Goal: Task Accomplishment & Management: Use online tool/utility

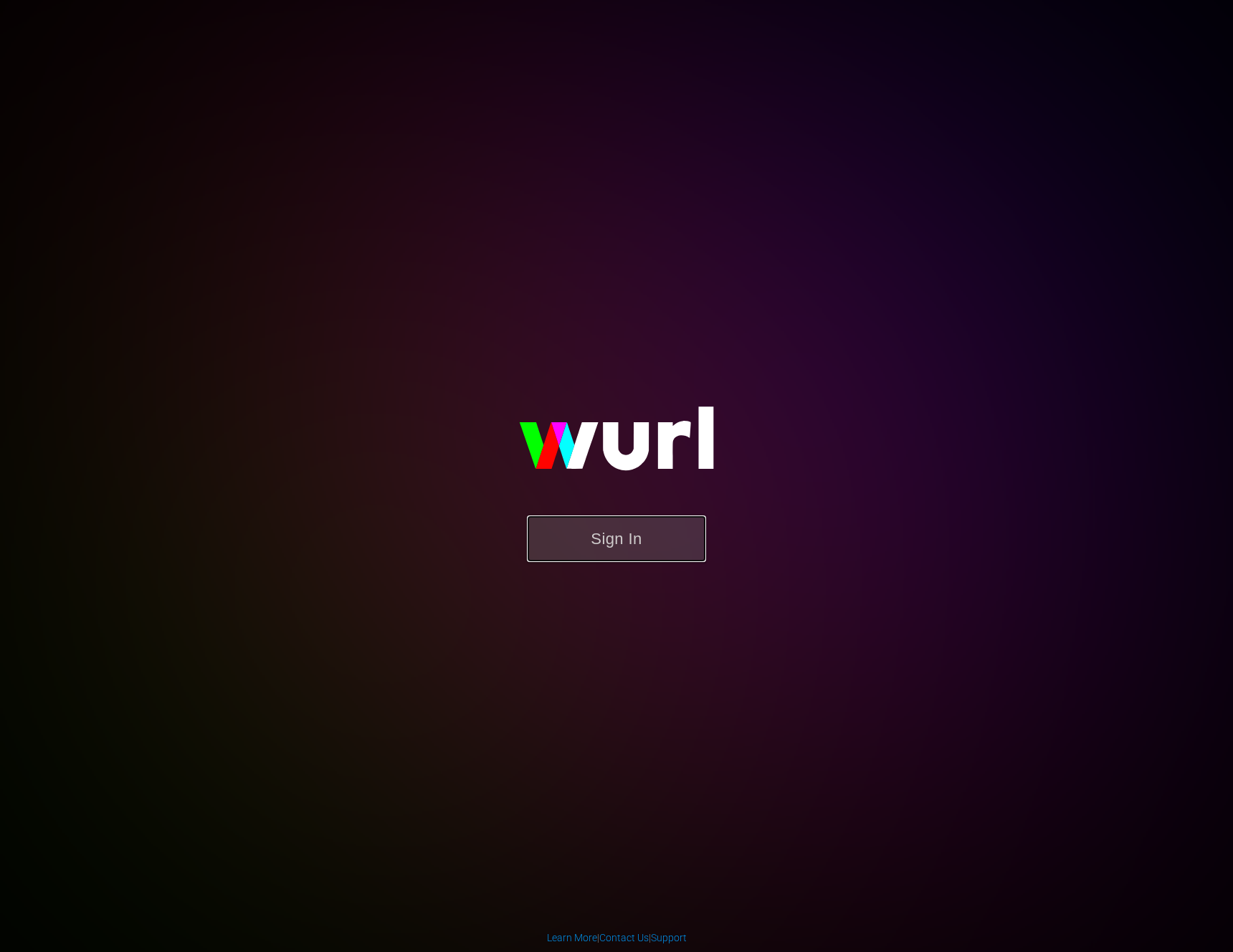
click at [594, 538] on button "Sign In" at bounding box center [616, 539] width 179 height 46
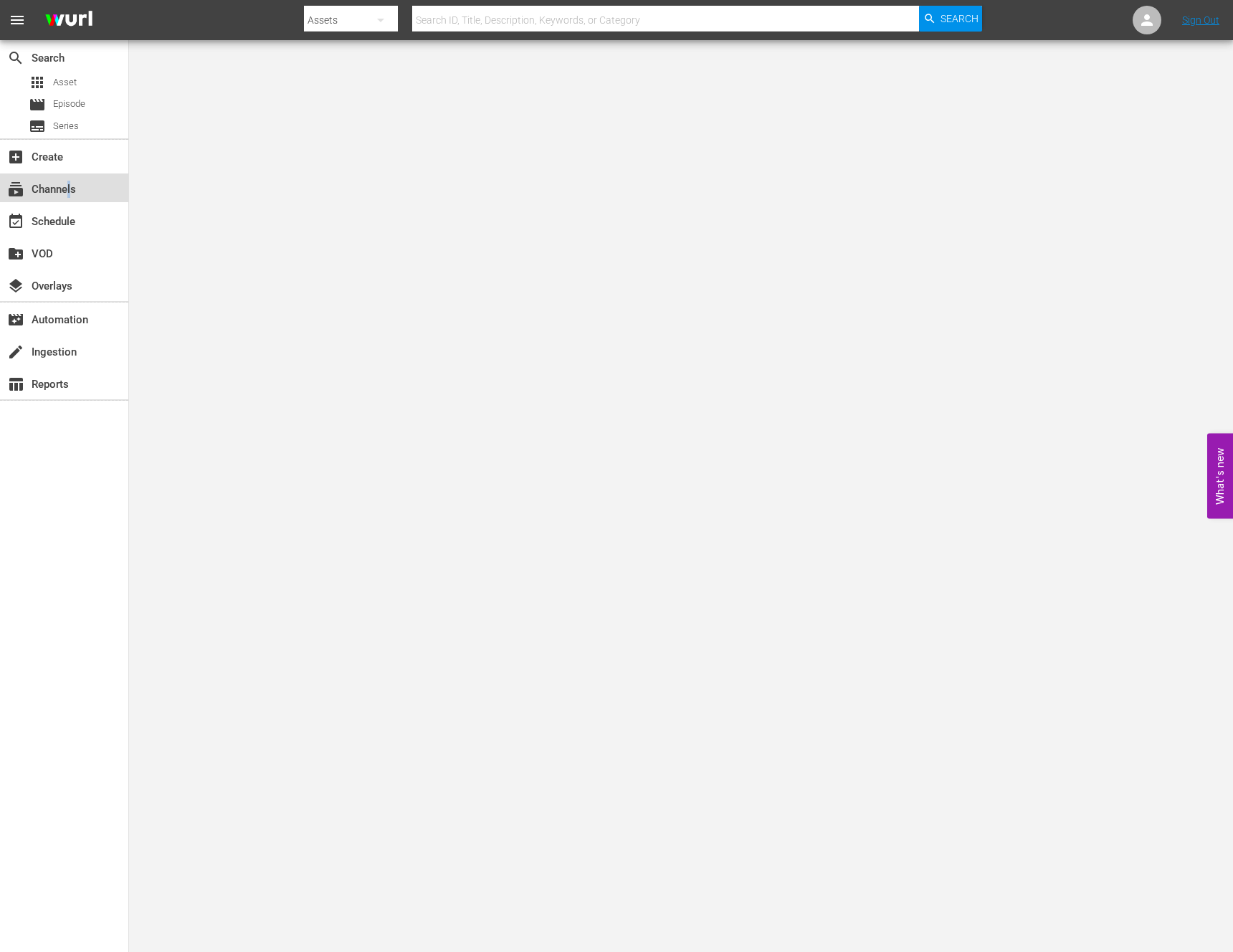
click at [69, 185] on div "subscriptions Channels" at bounding box center [40, 187] width 80 height 13
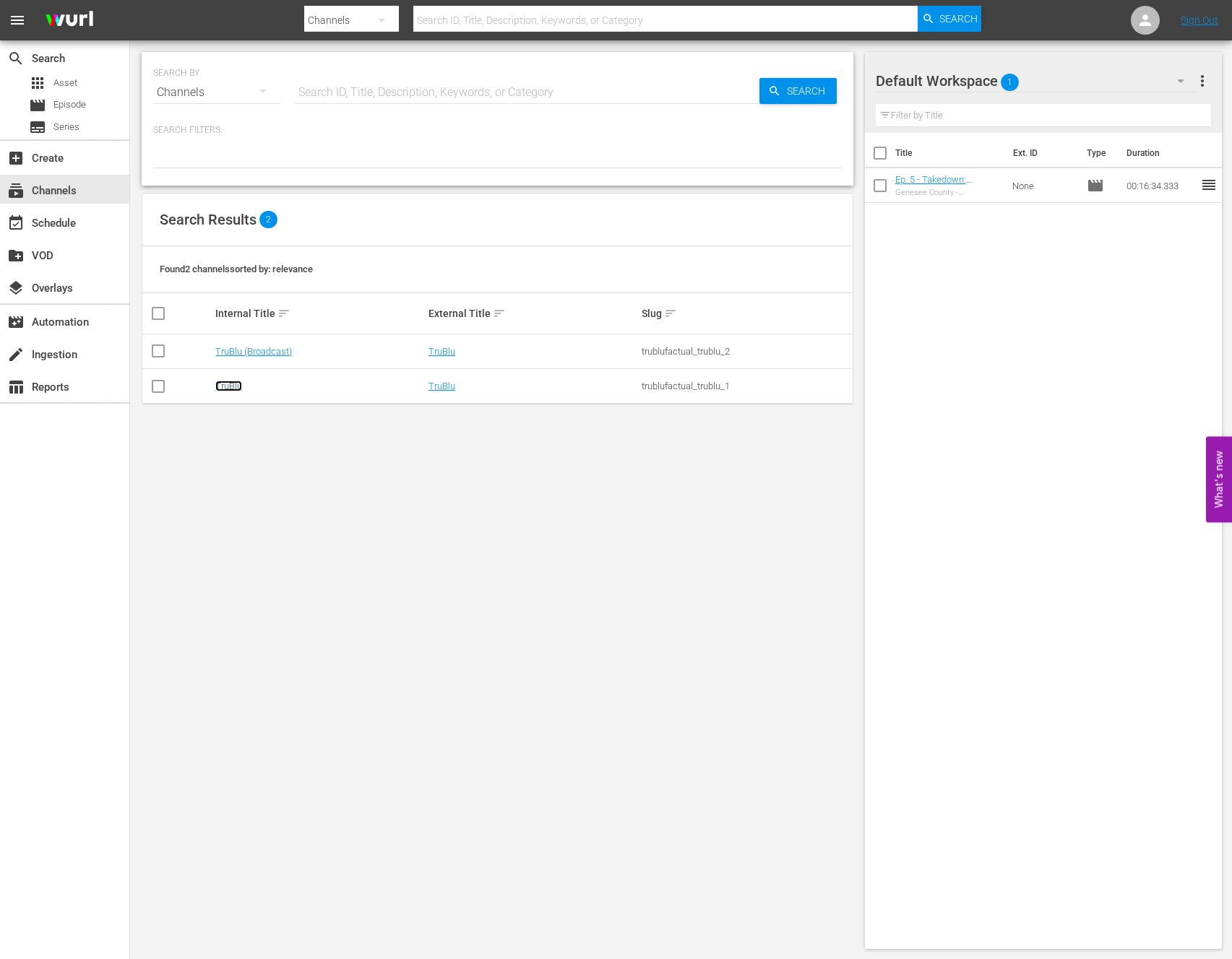
click at [238, 382] on link "TruBlu" at bounding box center [229, 386] width 27 height 11
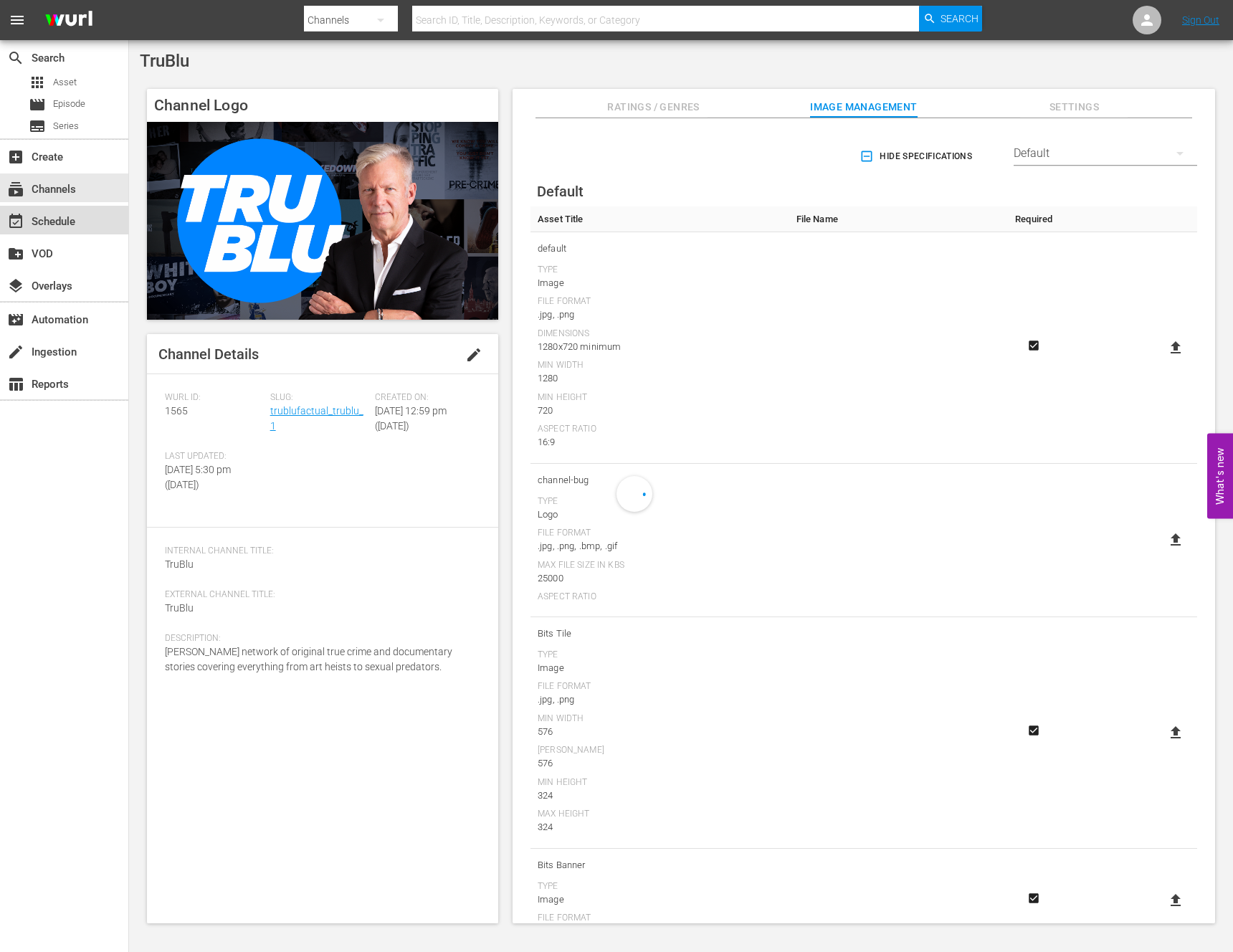
click at [55, 223] on div "event_available Schedule" at bounding box center [40, 219] width 80 height 13
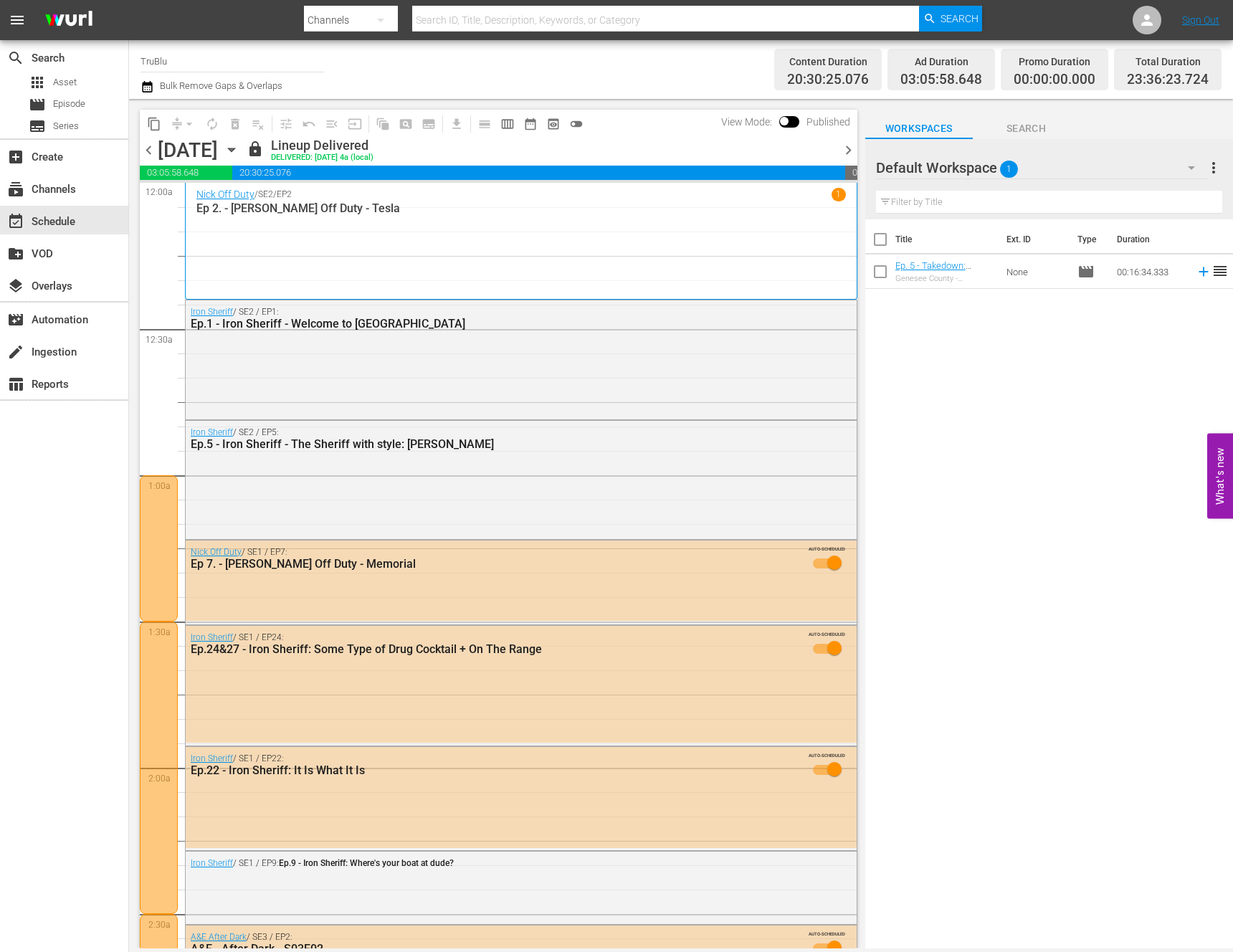
click at [152, 514] on div at bounding box center [159, 548] width 38 height 146
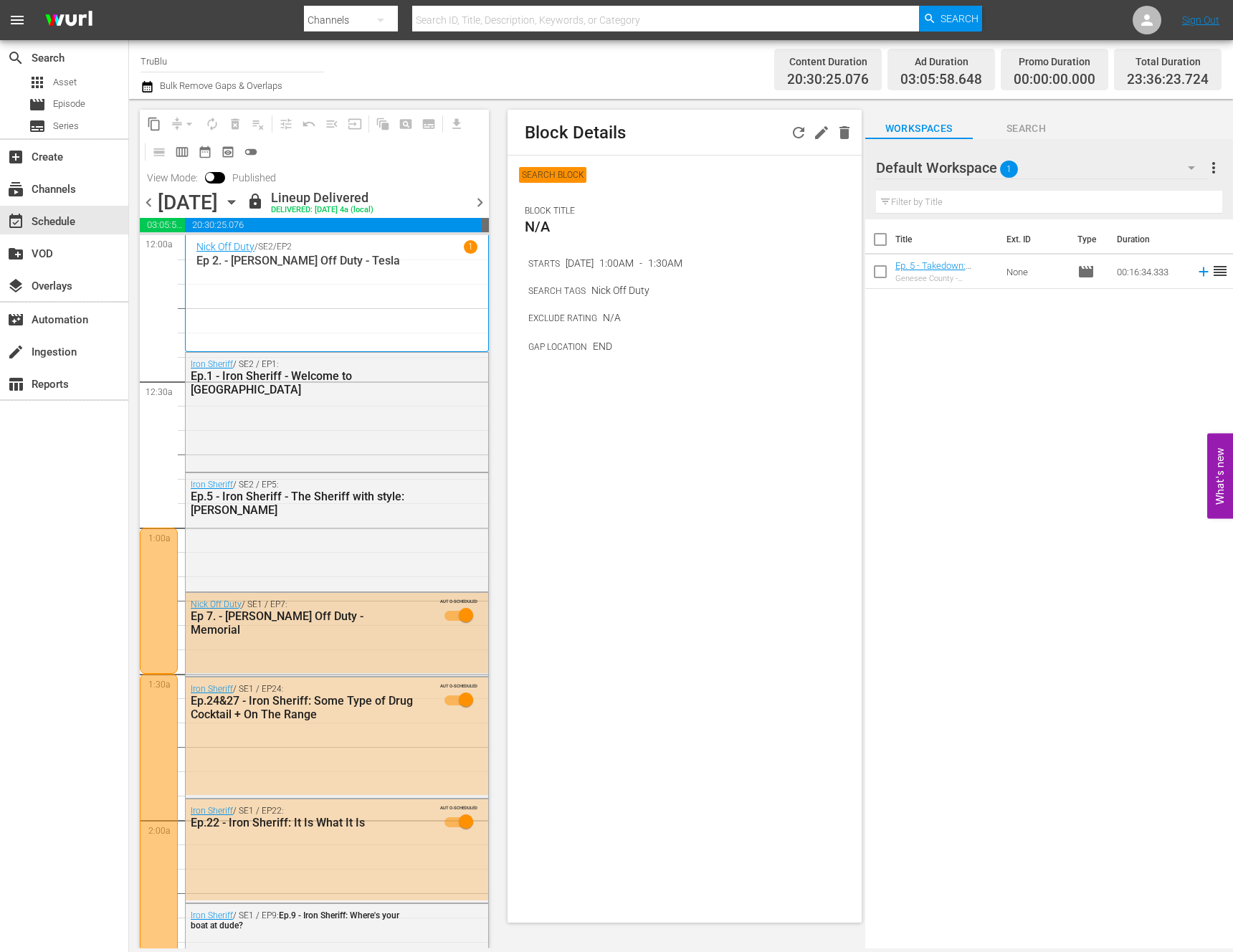
scroll to position [23, 0]
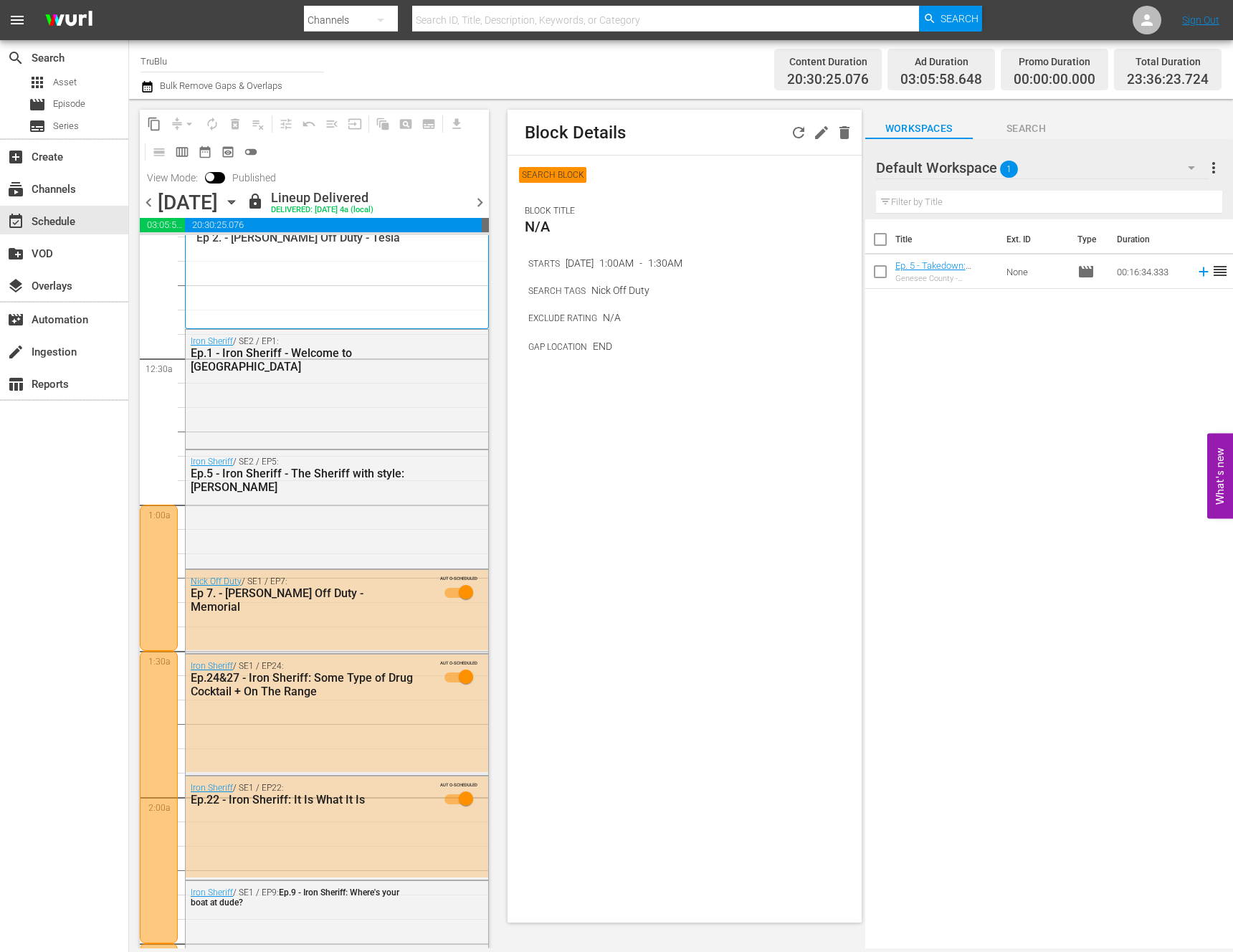
click at [170, 598] on div at bounding box center [159, 578] width 38 height 146
click at [168, 682] on div at bounding box center [159, 798] width 38 height 293
click at [161, 602] on div at bounding box center [159, 578] width 38 height 146
click at [152, 209] on span "chevron_left" at bounding box center [149, 203] width 18 height 18
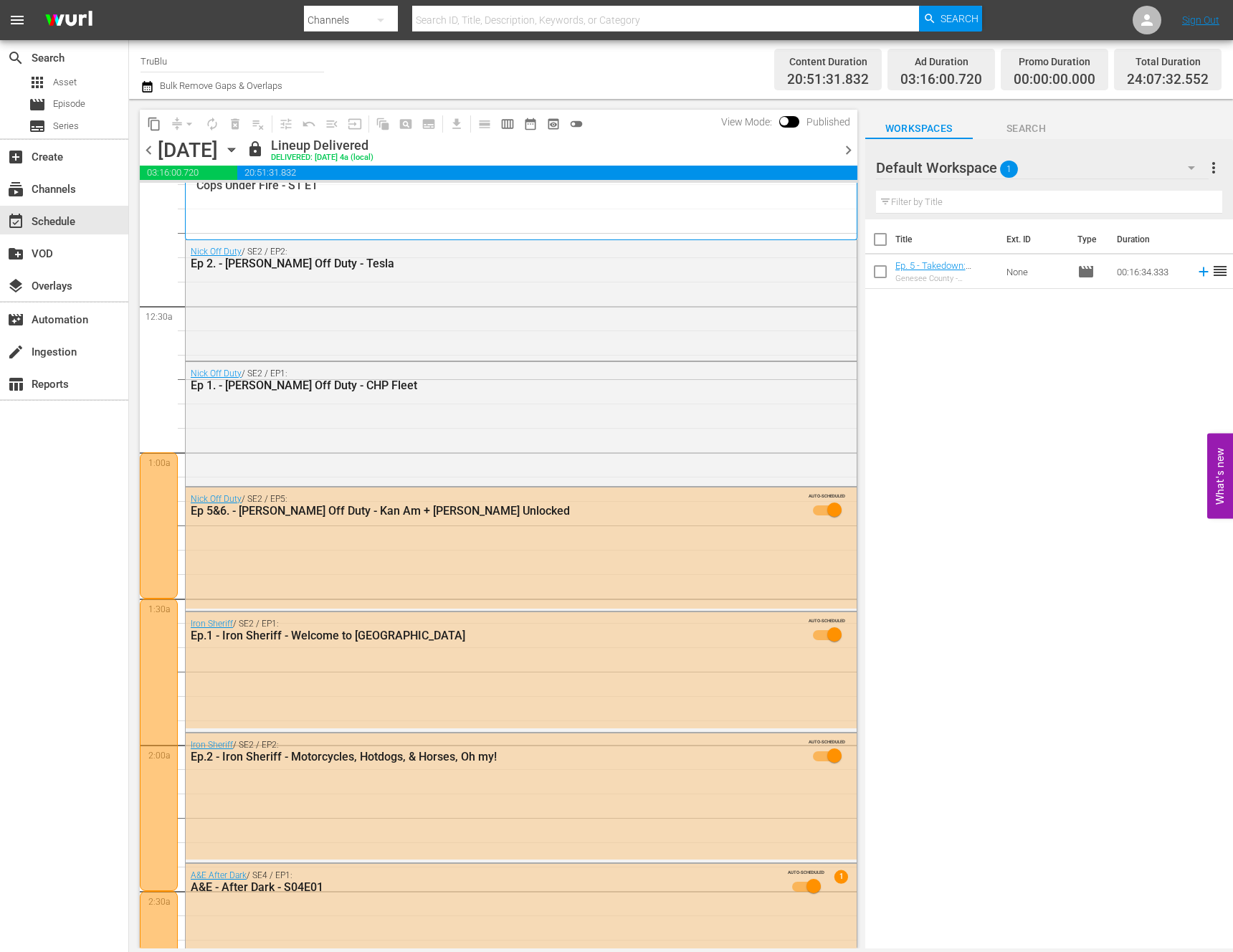
click at [169, 531] on div at bounding box center [159, 526] width 38 height 146
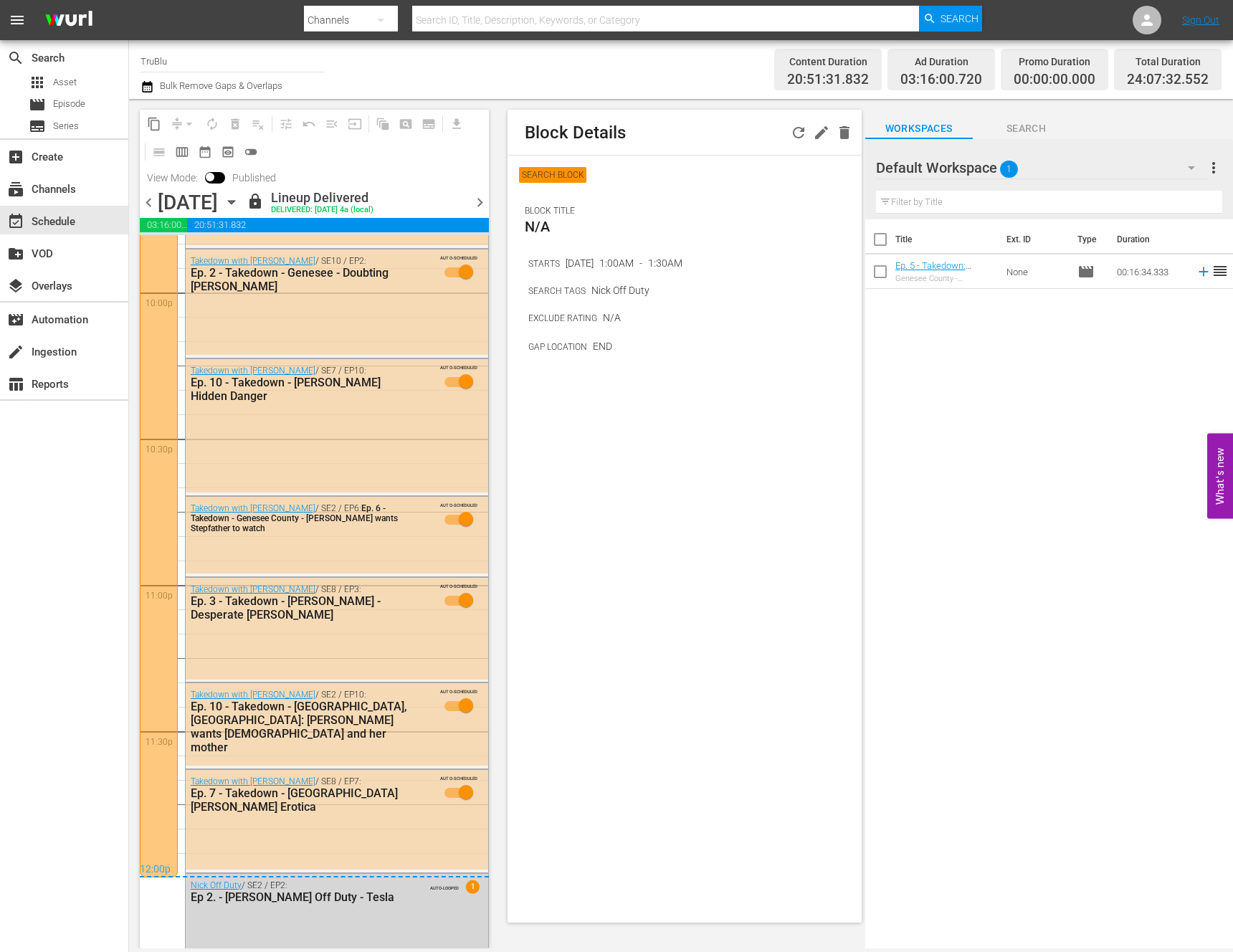
scroll to position [6425, 0]
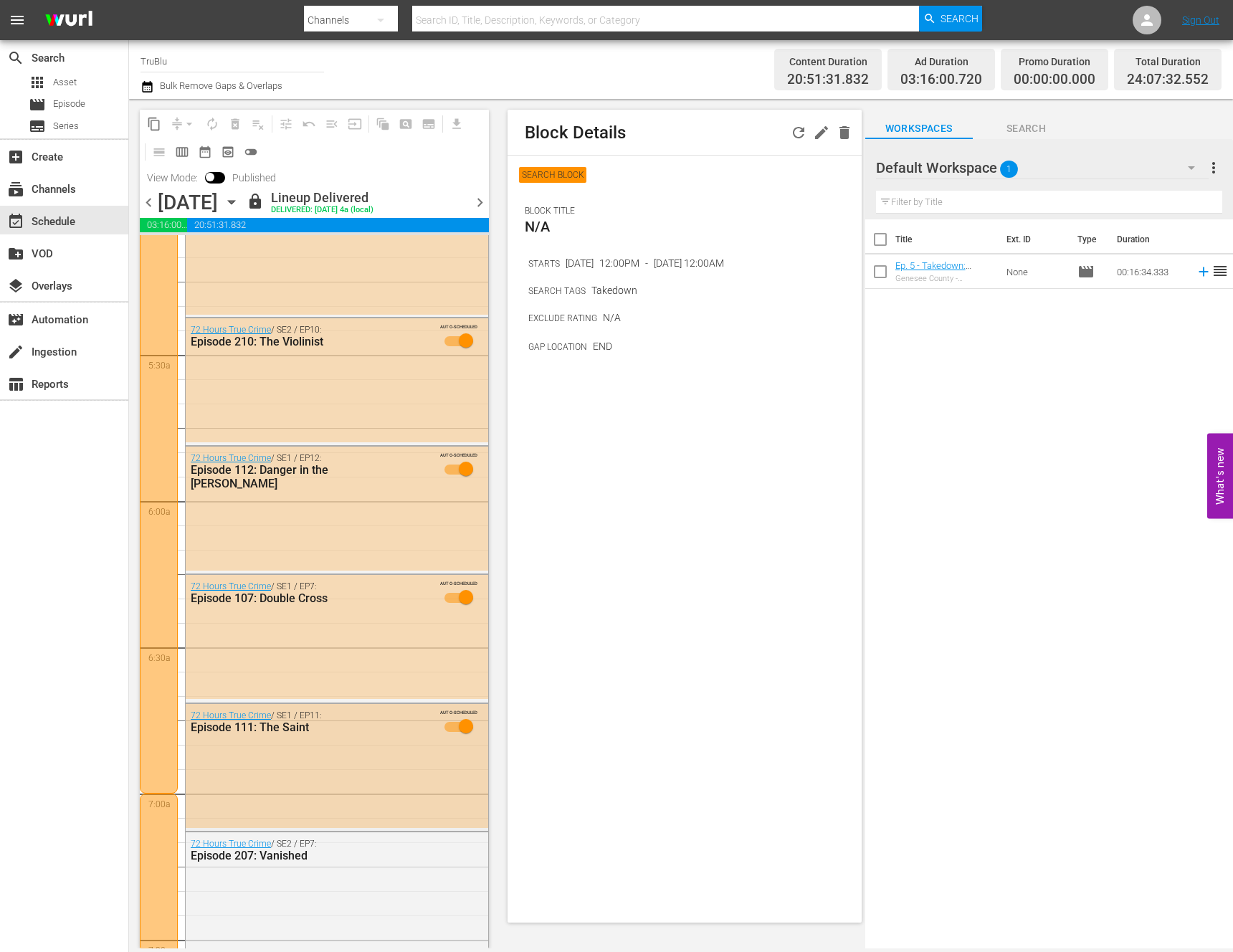
scroll to position [0, 0]
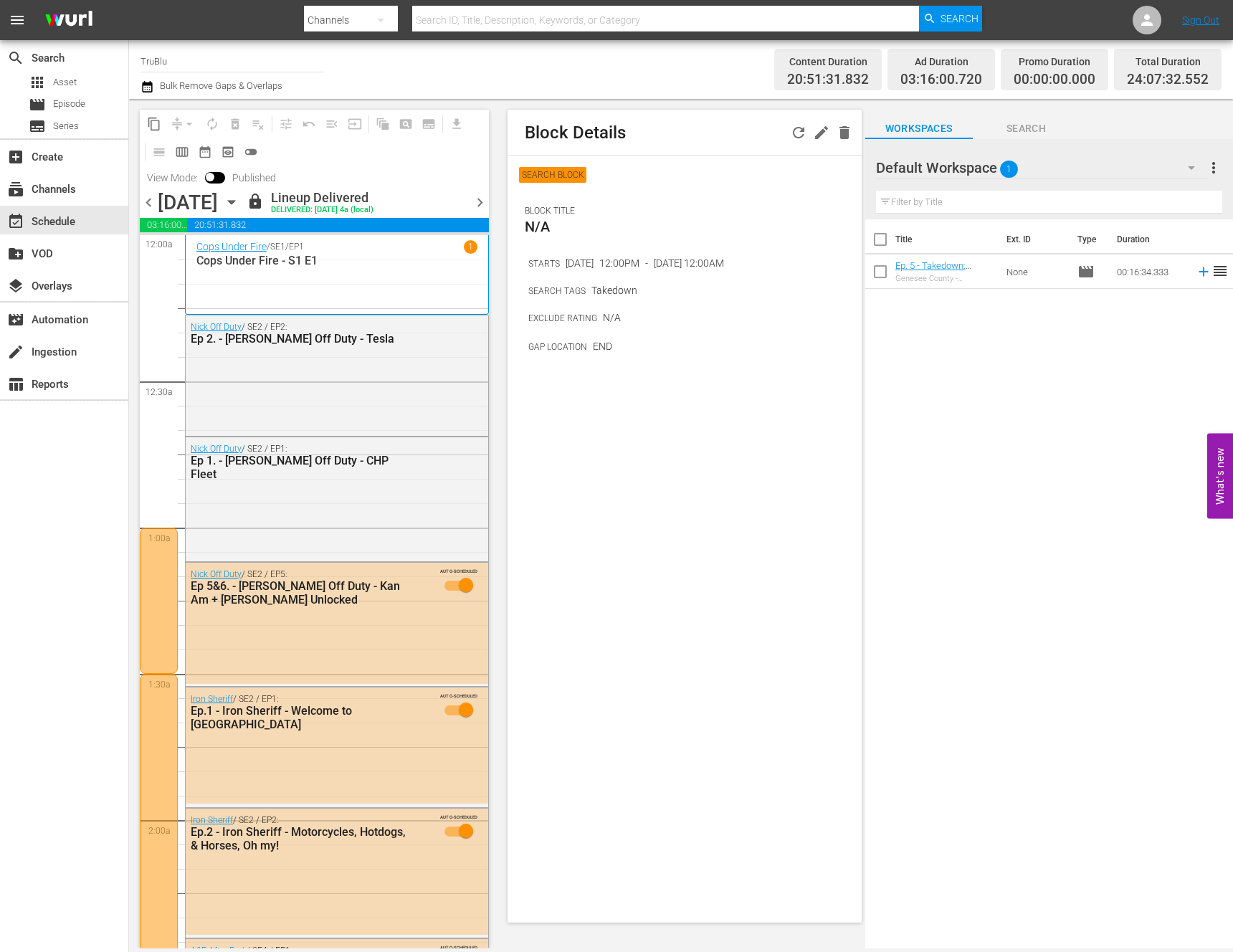
click at [158, 555] on div at bounding box center [159, 601] width 38 height 146
click at [252, 425] on div "Nick Off Duty / SE2 / EP2: Ep 2. - [PERSON_NAME] Off Duty - Tesla" at bounding box center [337, 373] width 303 height 117
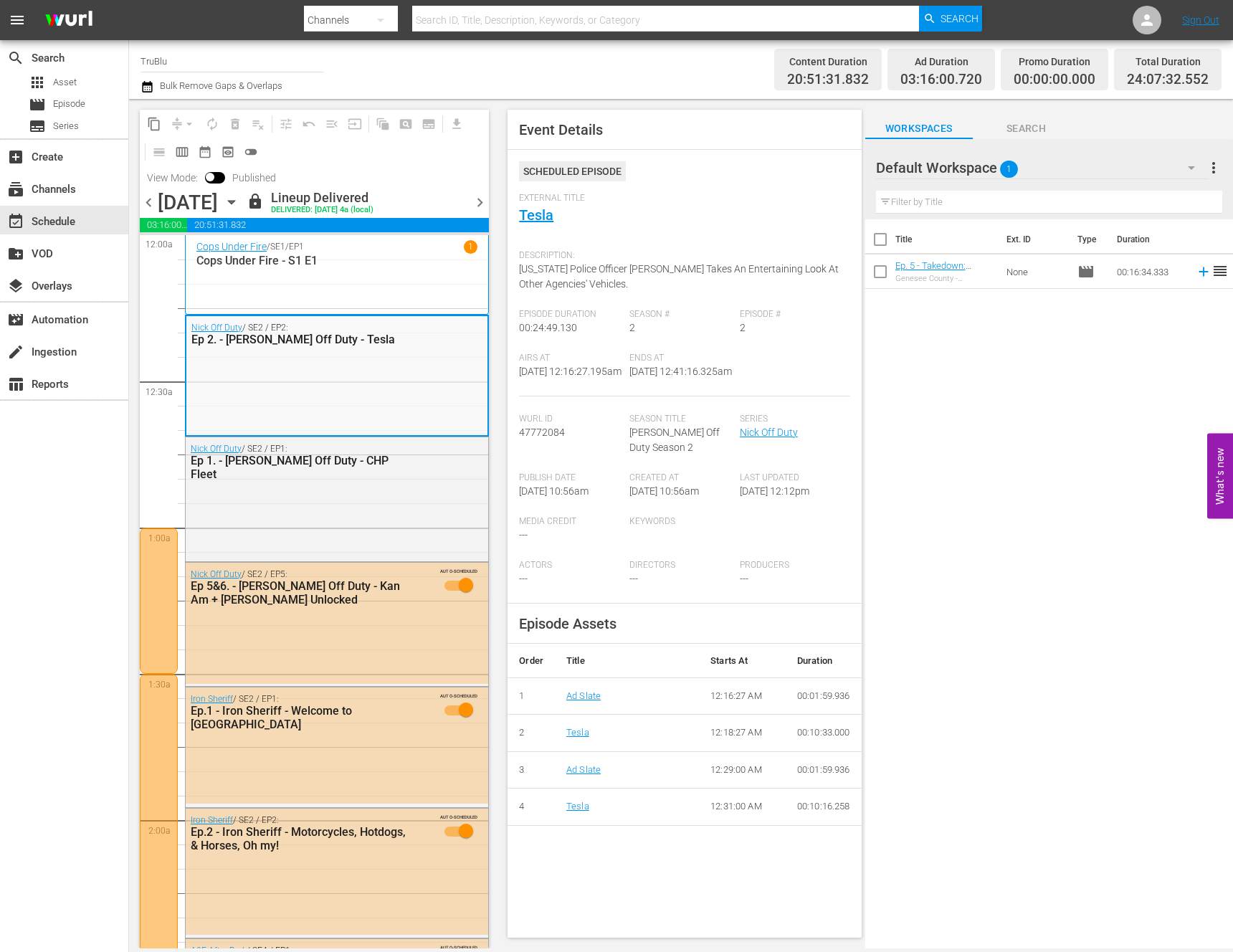
click at [242, 493] on div "[PERSON_NAME] Off Duty / SE2 / EP1: Ep 1. - [PERSON_NAME] Off Duty - CHP Fleet" at bounding box center [337, 498] width 303 height 121
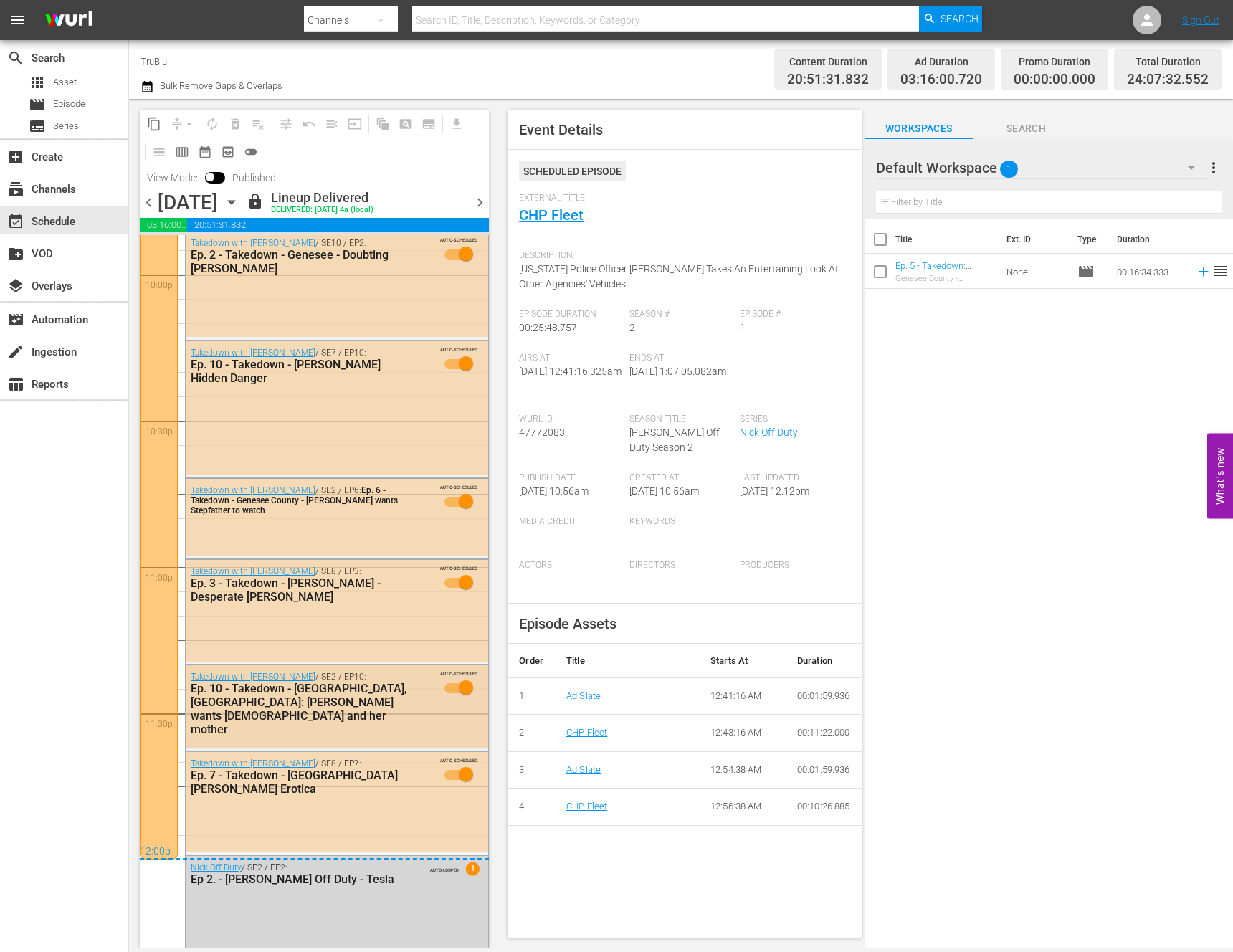
scroll to position [6425, 0]
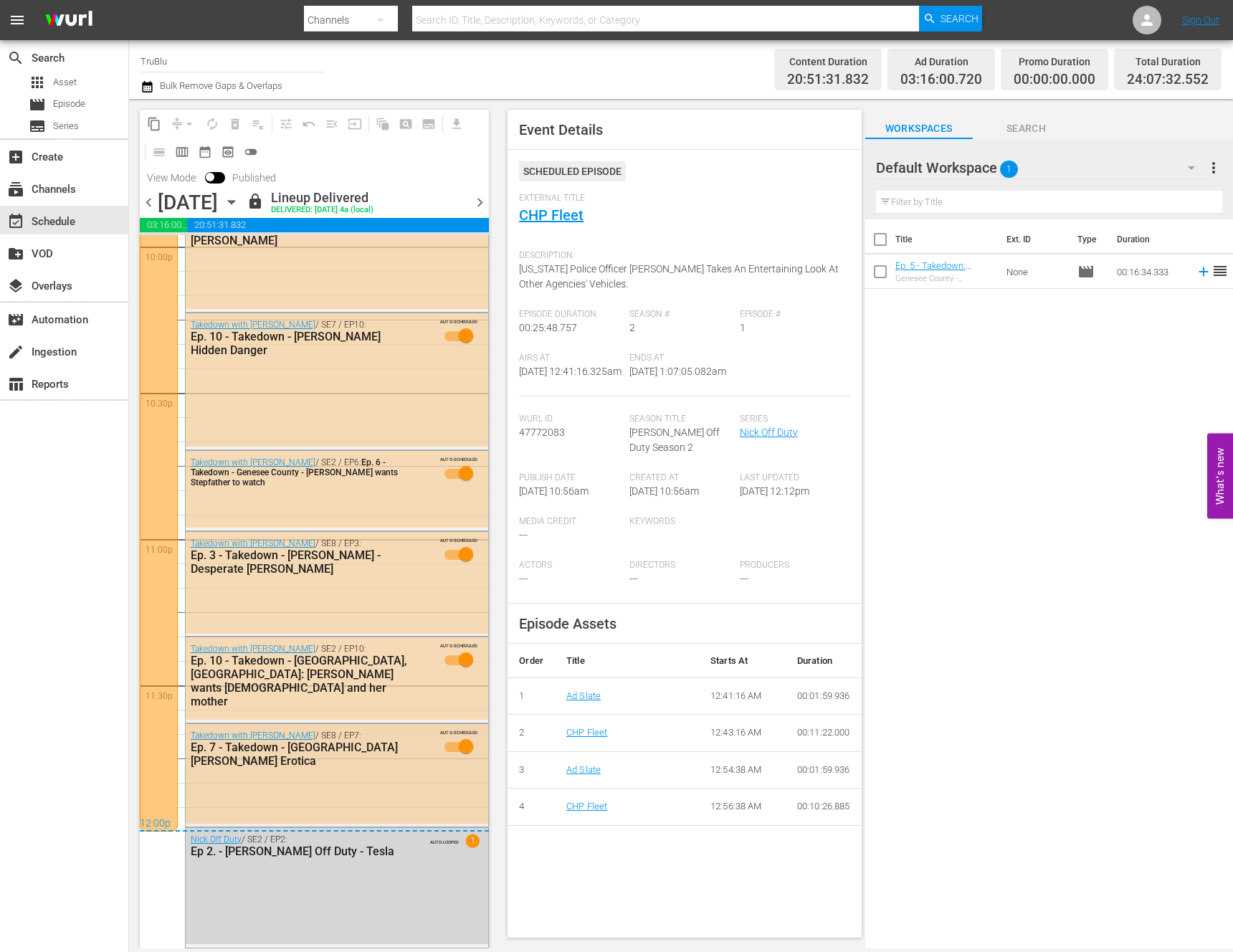
click at [263, 798] on div "Takedown with [PERSON_NAME] / SE8 / EP7: Ep. 7 - Takedown - [PERSON_NAME] Eroti…" at bounding box center [337, 774] width 303 height 100
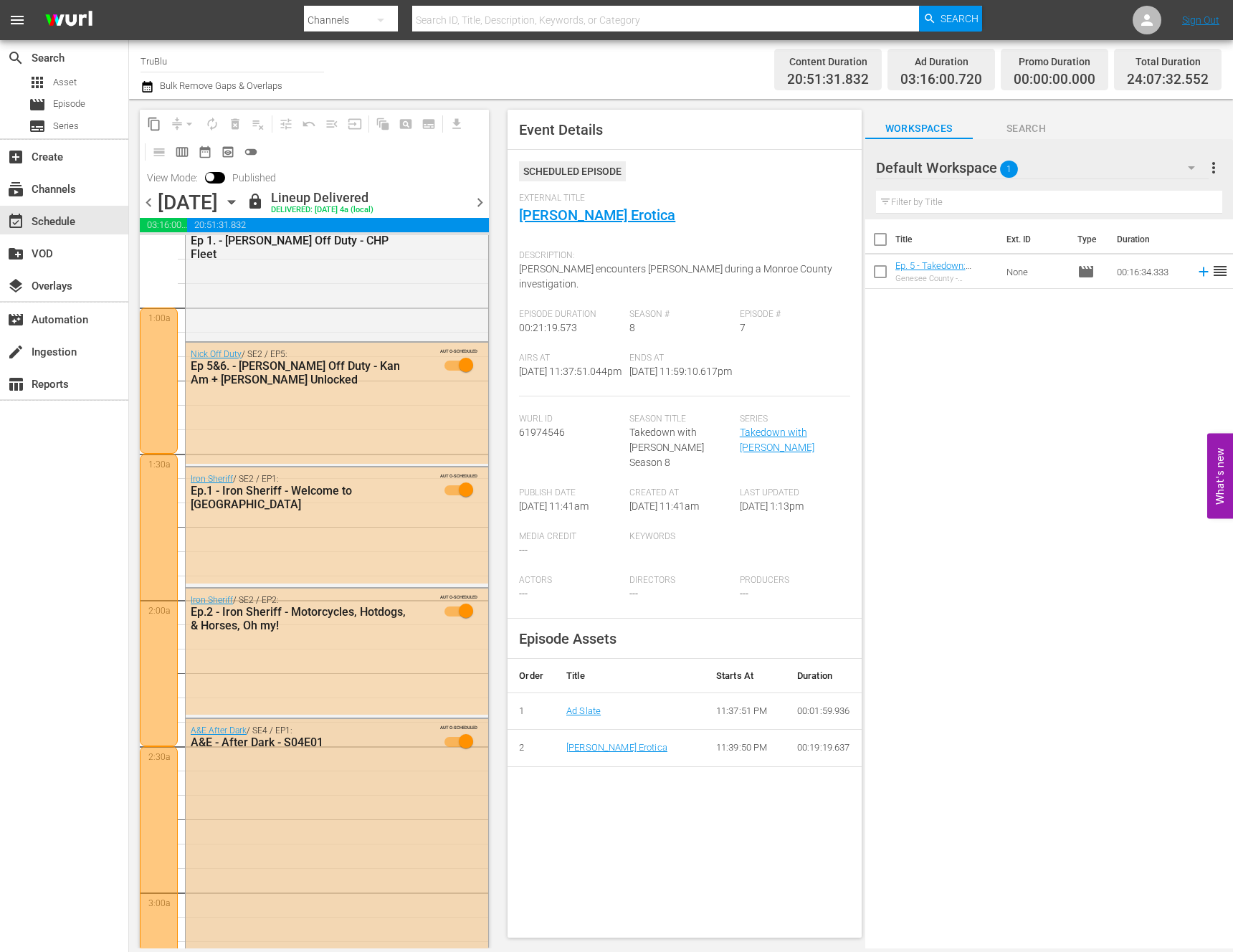
scroll to position [0, 0]
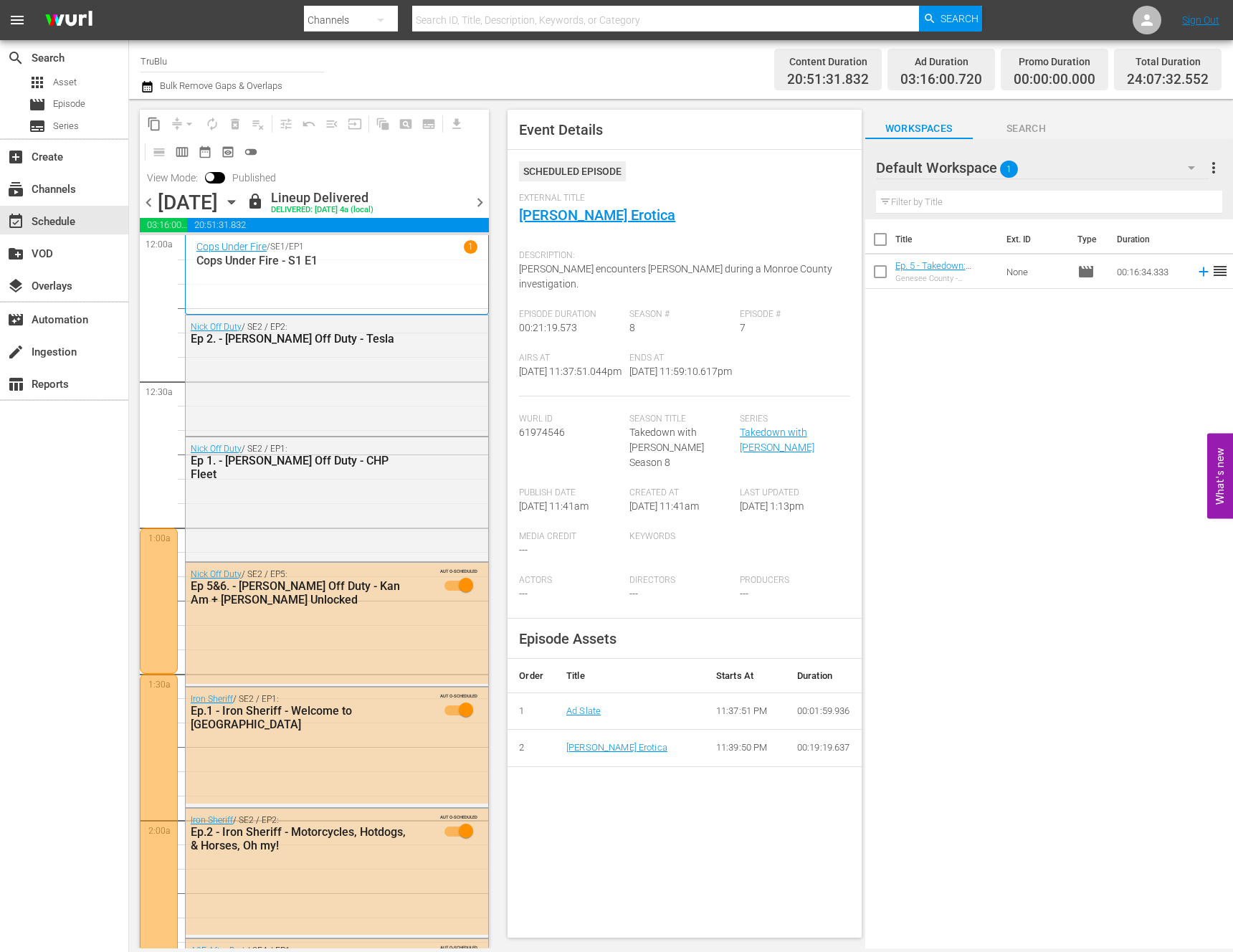
click at [158, 615] on div at bounding box center [159, 601] width 38 height 146
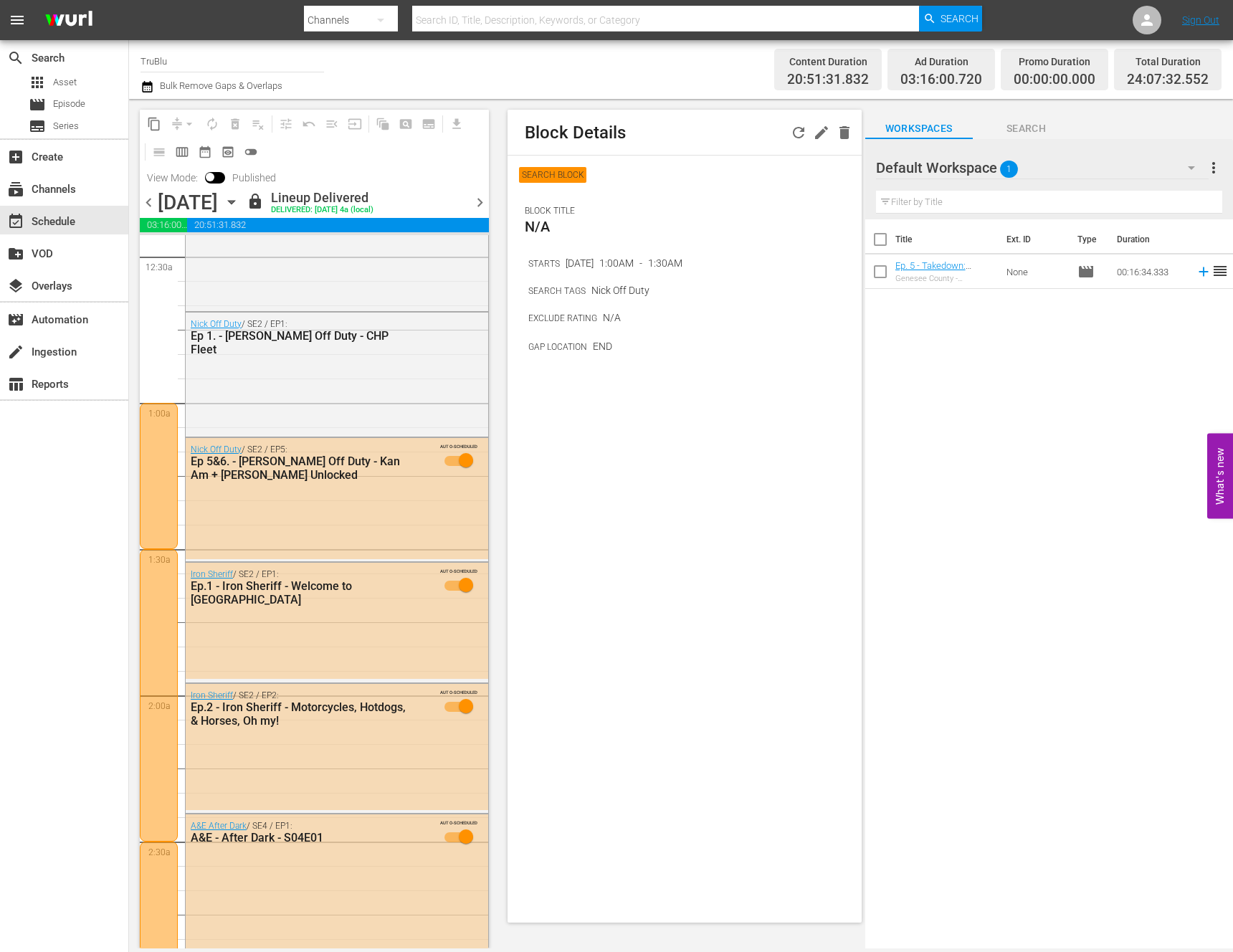
scroll to position [146, 0]
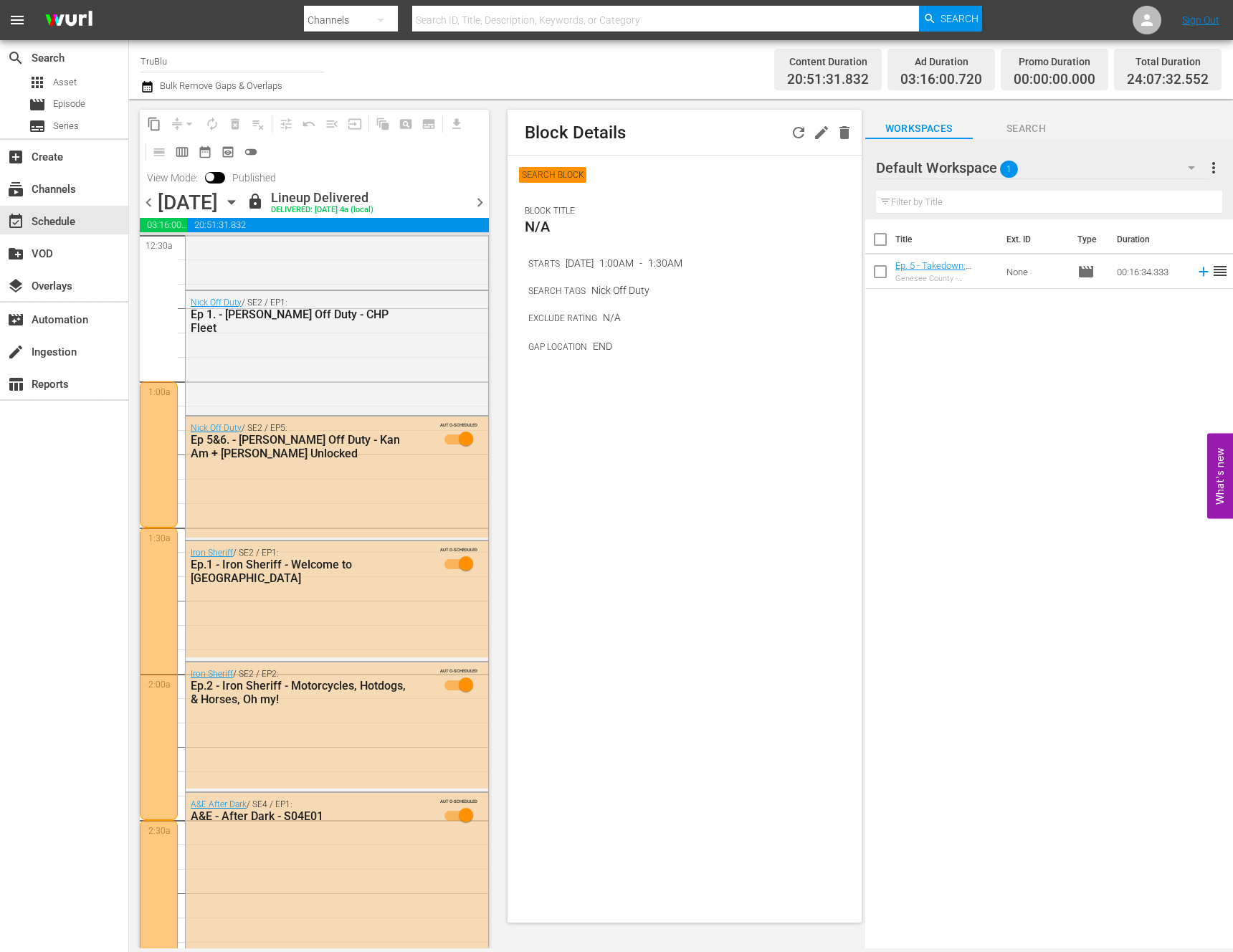
click at [156, 569] on div at bounding box center [159, 674] width 38 height 293
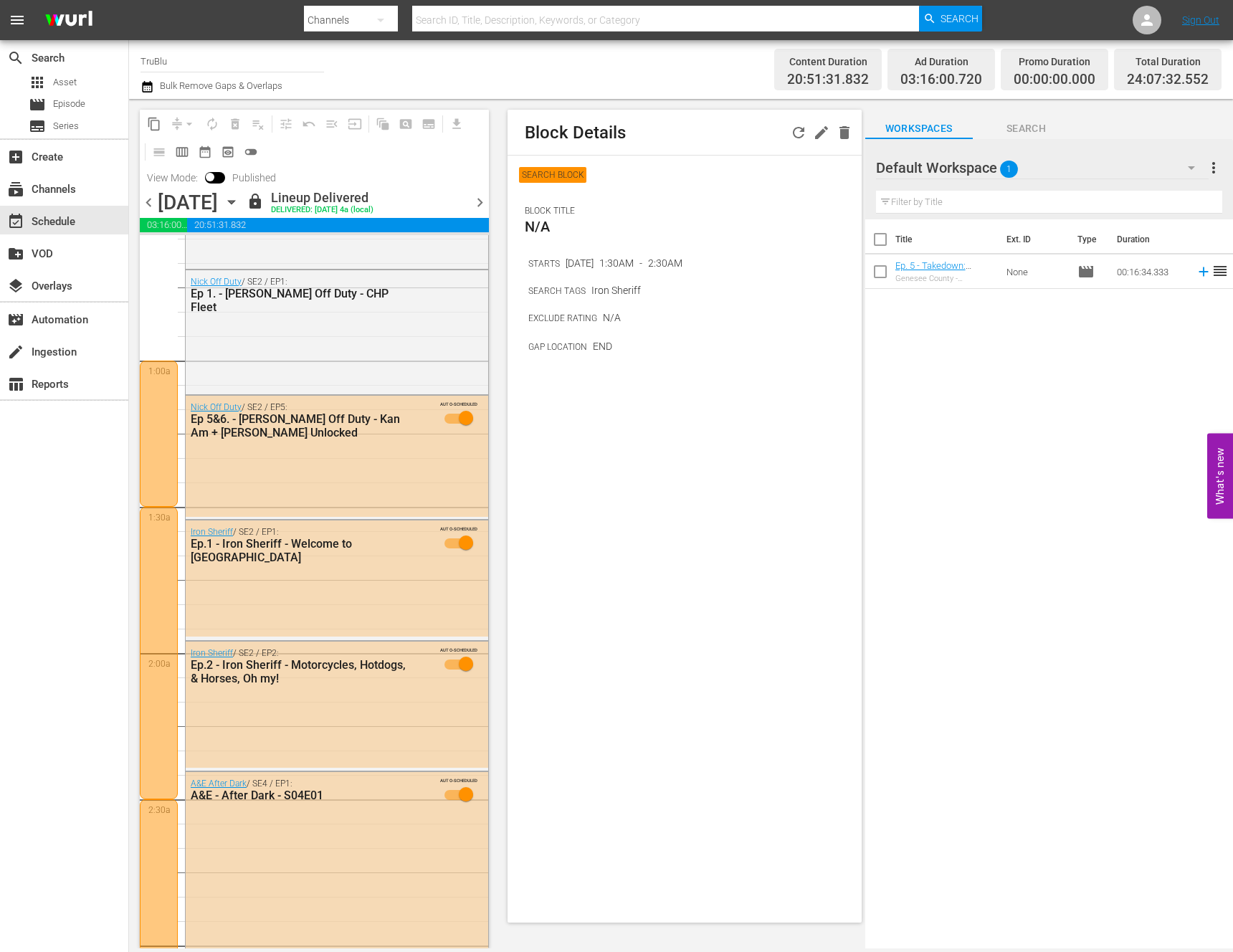
scroll to position [272, 0]
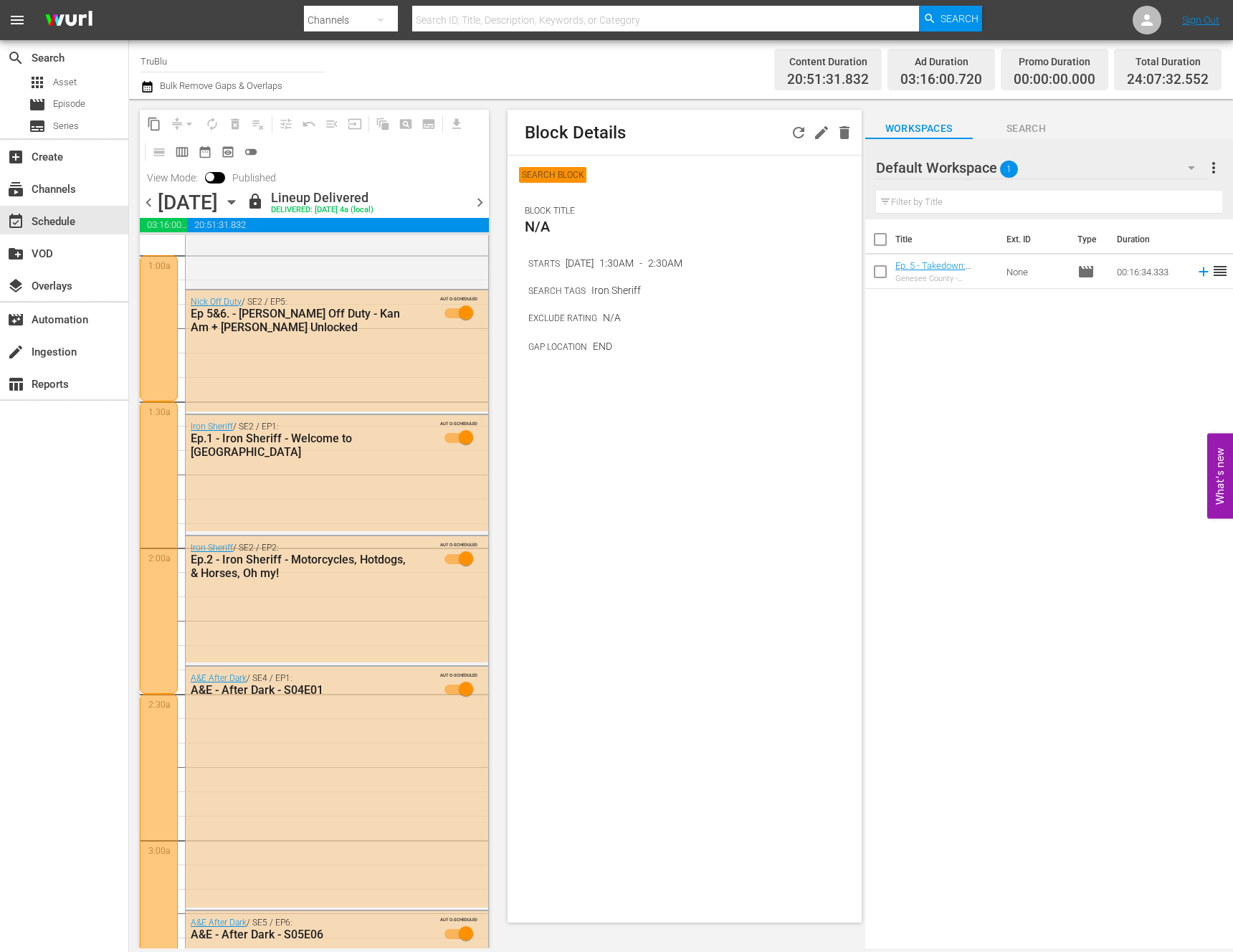
click at [162, 657] on div at bounding box center [159, 548] width 38 height 293
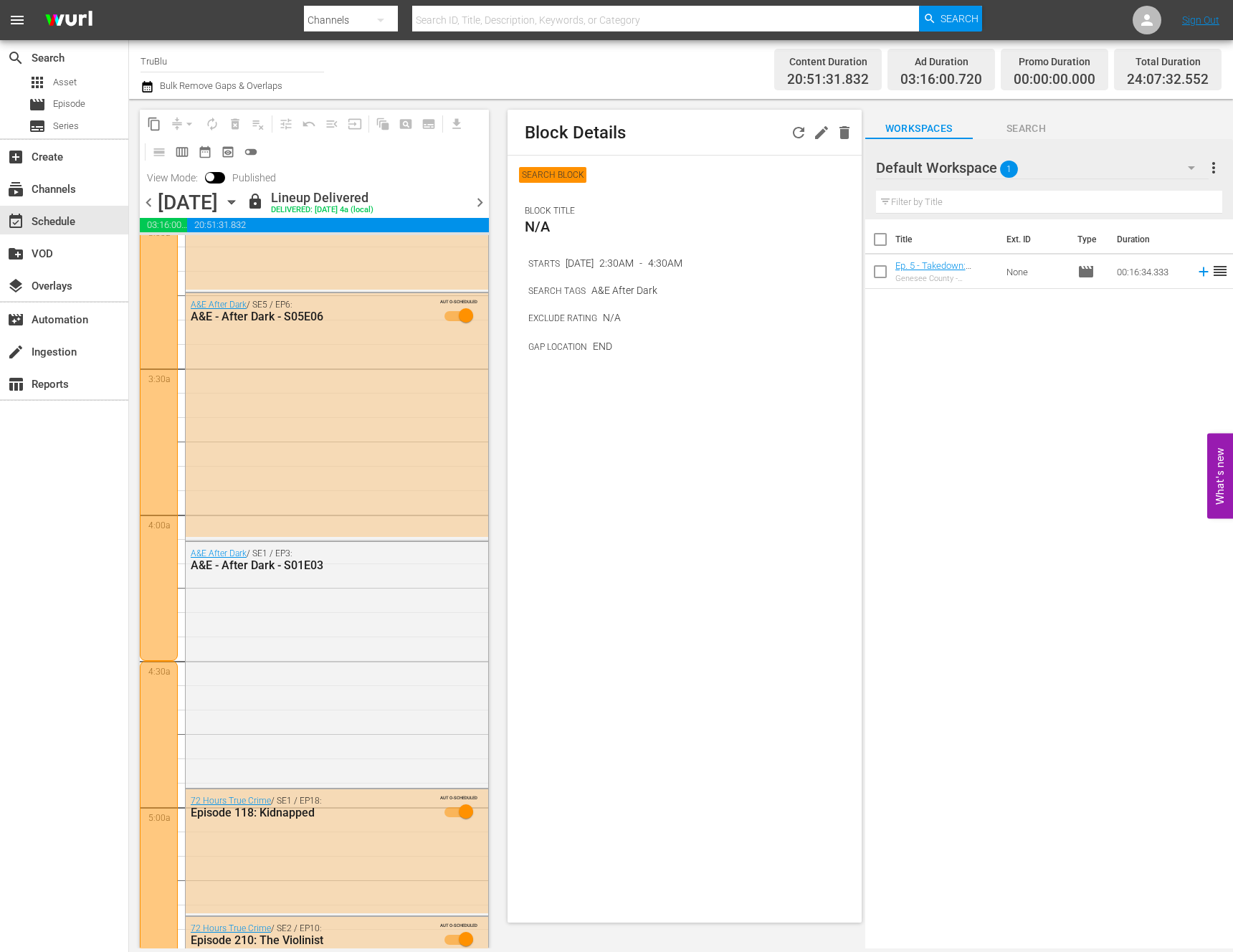
scroll to position [924, 0]
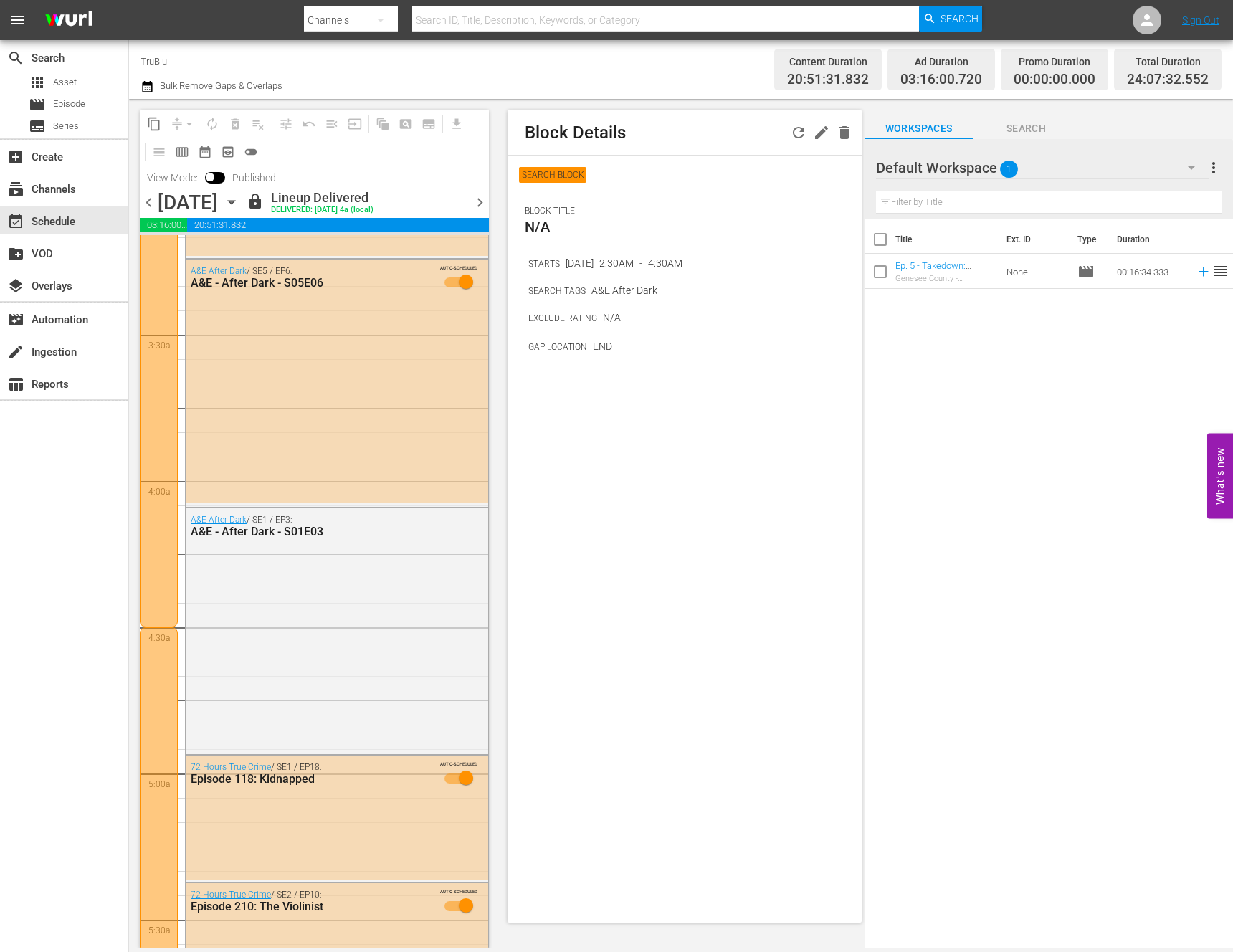
click at [168, 605] on div at bounding box center [159, 334] width 38 height 585
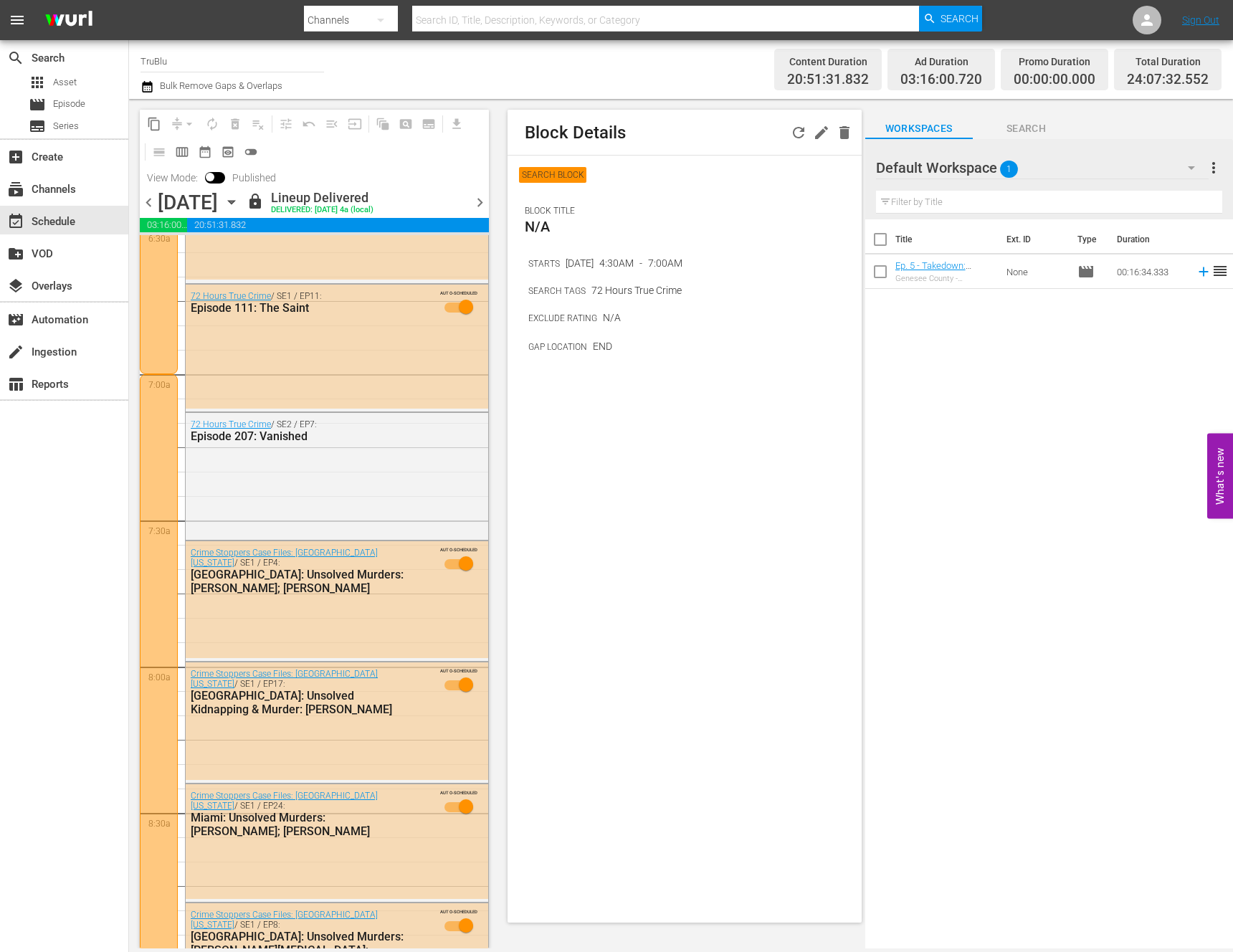
scroll to position [2112, 0]
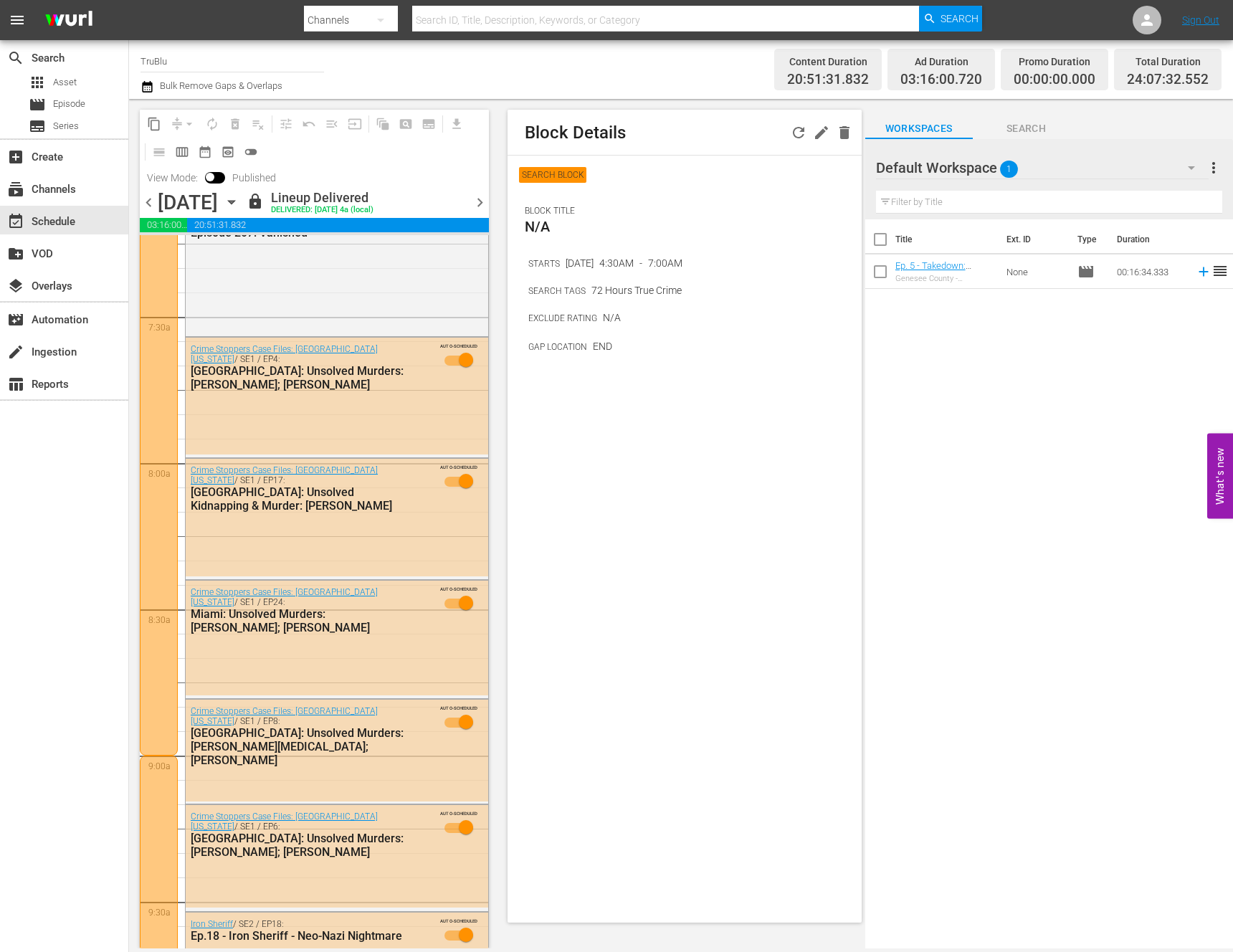
click at [162, 555] on div at bounding box center [159, 463] width 38 height 585
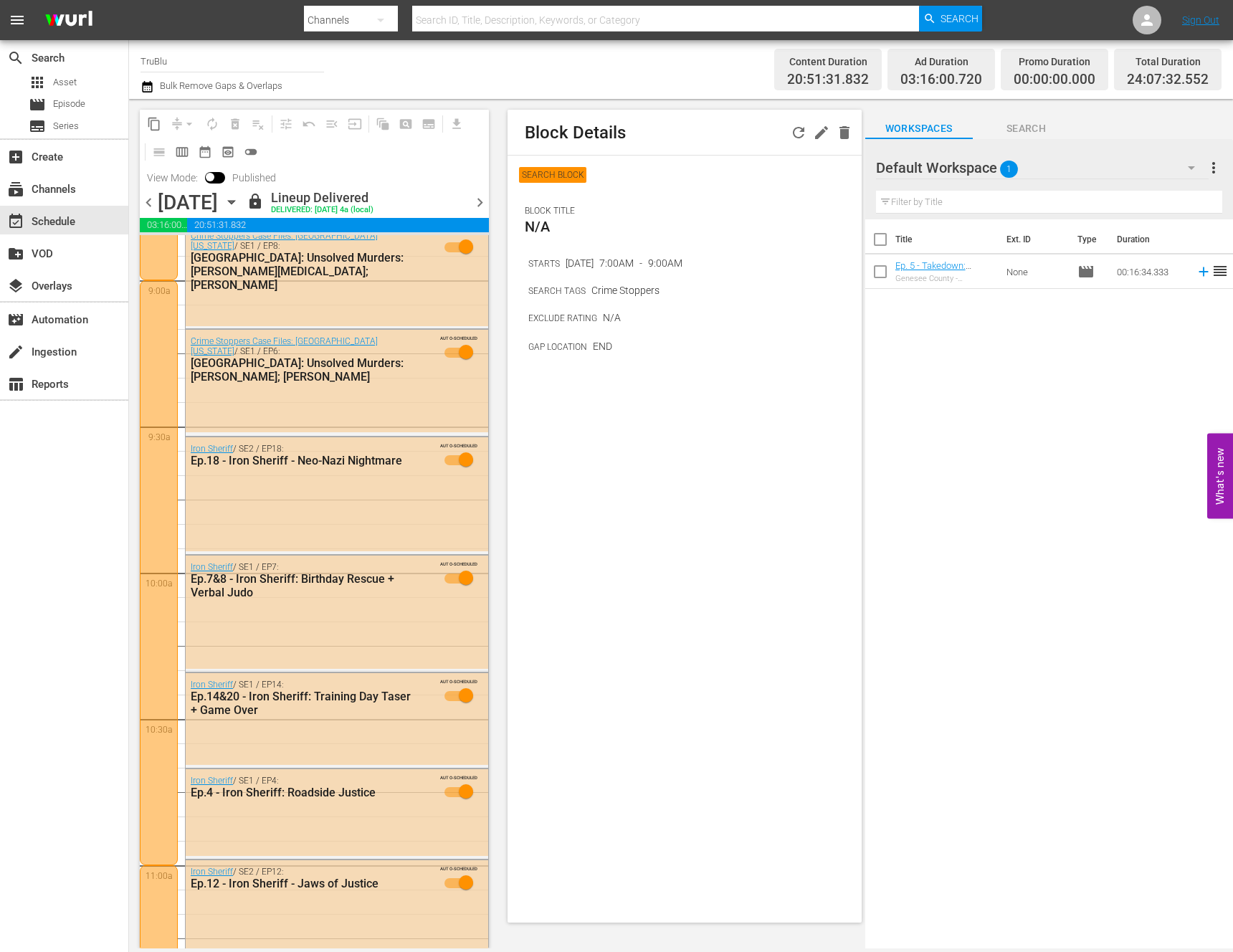
scroll to position [2615, 0]
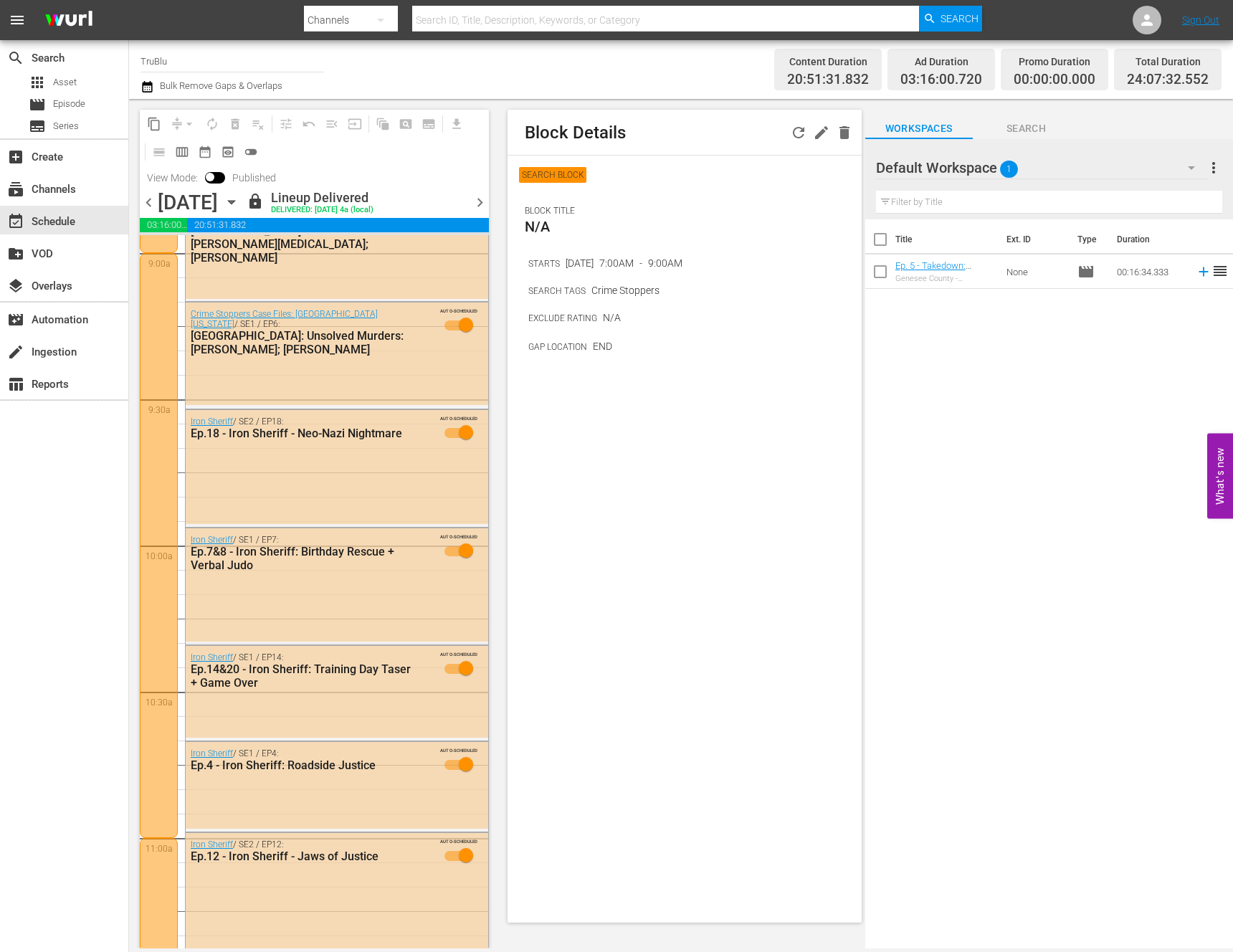
click at [153, 697] on div at bounding box center [159, 545] width 38 height 585
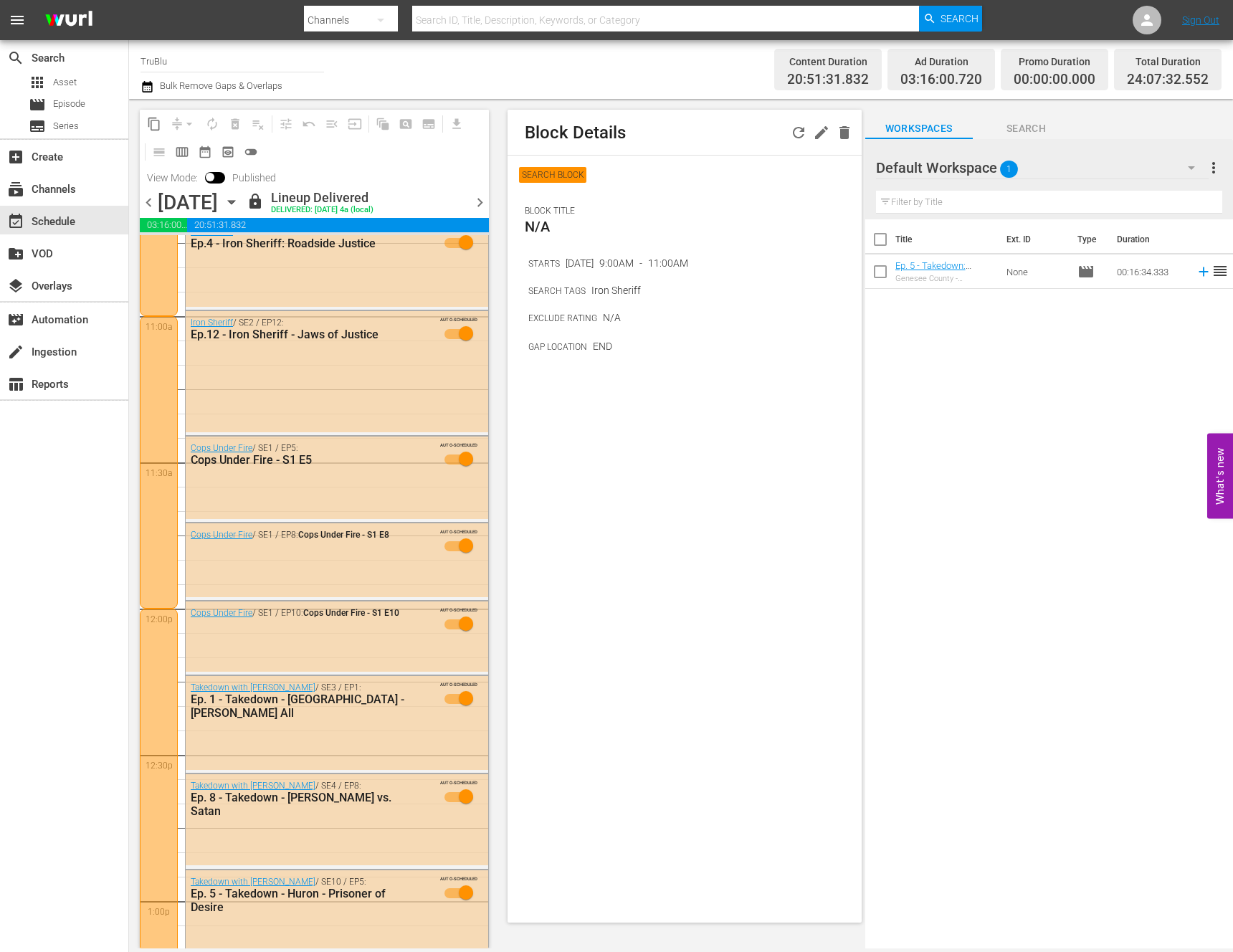
scroll to position [3150, 0]
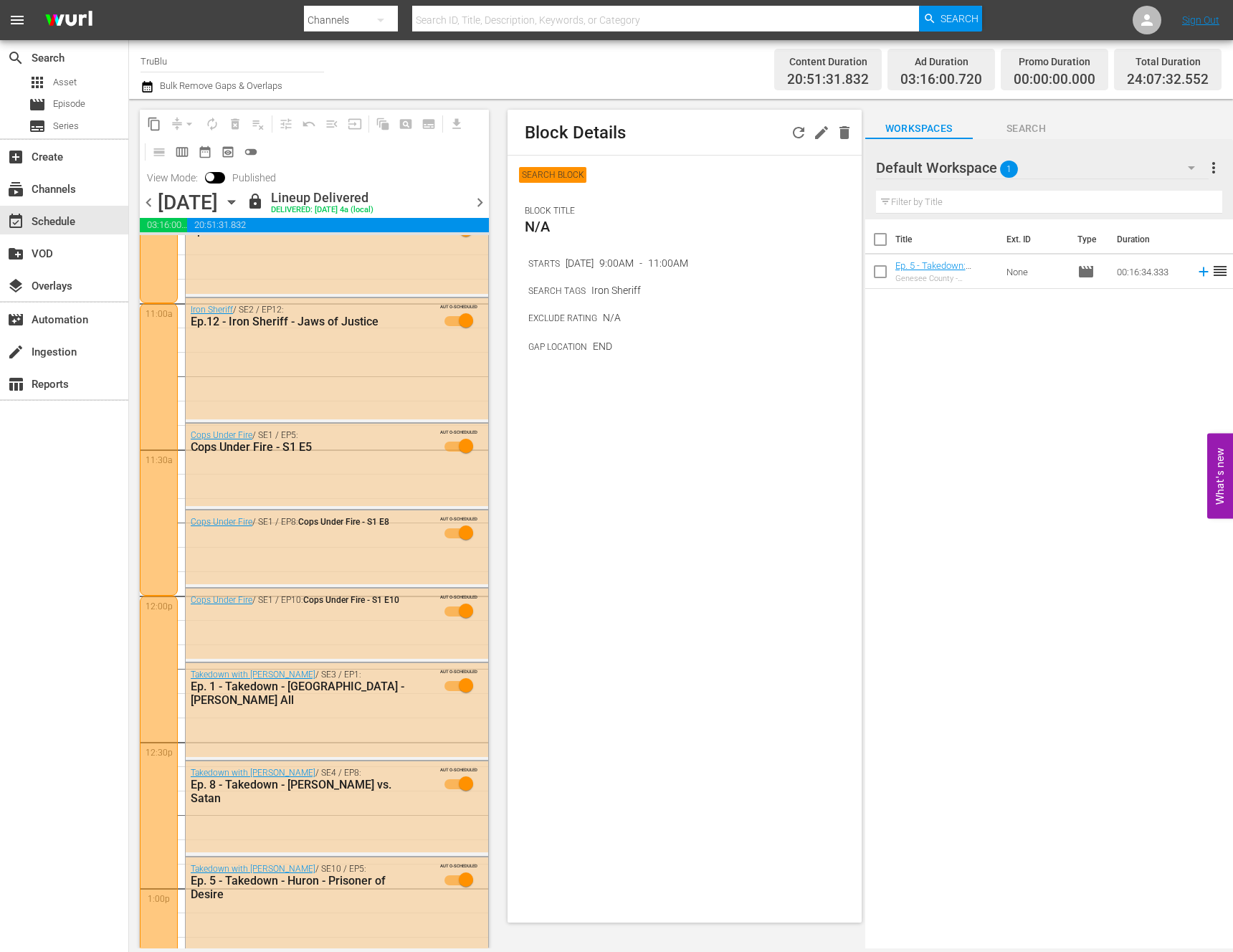
click at [169, 508] on div at bounding box center [159, 450] width 38 height 293
click at [631, 263] on p "11:00AM" at bounding box center [619, 263] width 40 height 12
drag, startPoint x: 629, startPoint y: 265, endPoint x: 729, endPoint y: 264, distance: 100.0
click at [729, 264] on div "STARTS [DATE] 11:00AM - 12:00PM" at bounding box center [695, 263] width 333 height 16
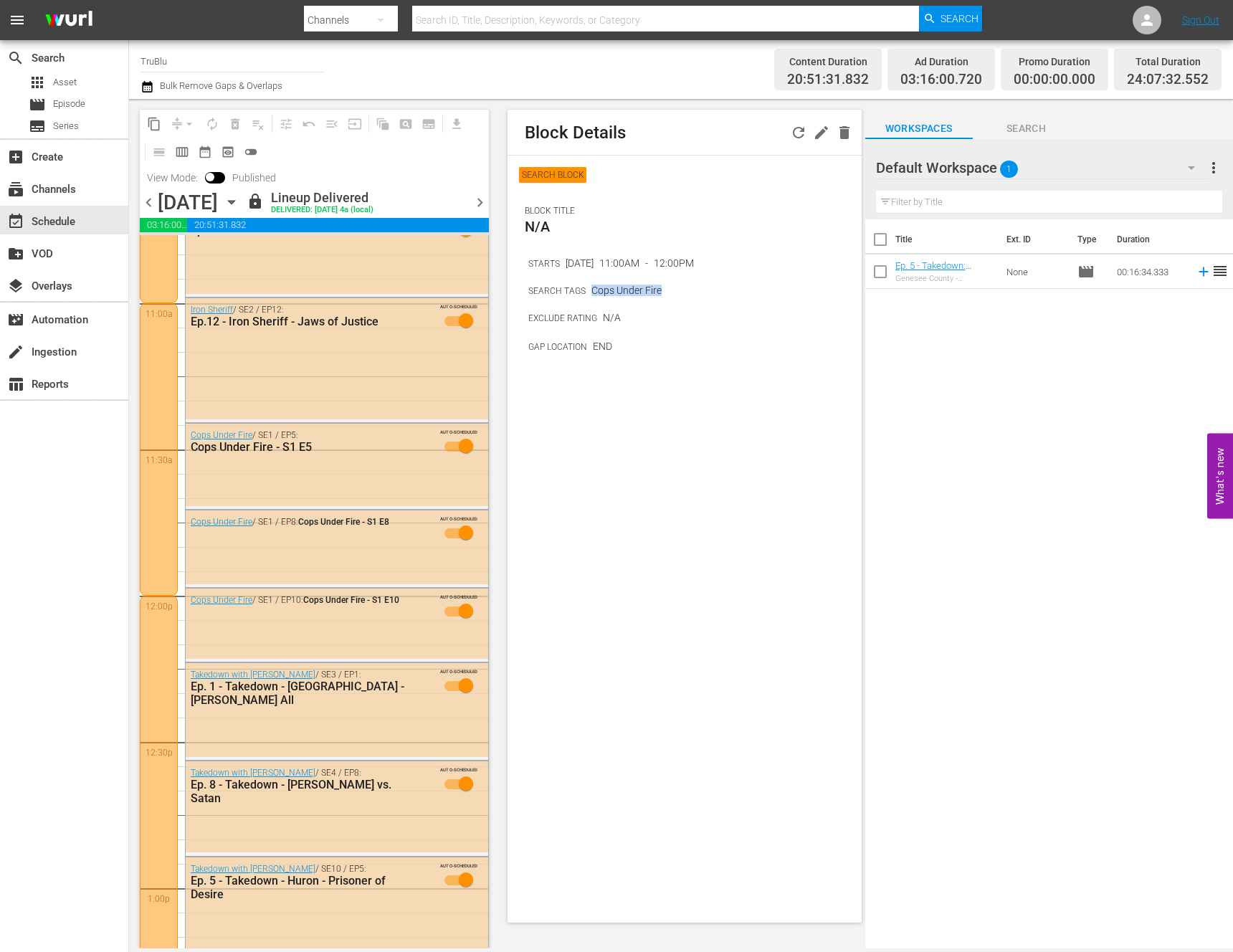
drag, startPoint x: 591, startPoint y: 293, endPoint x: 737, endPoint y: 290, distance: 146.0
click at [737, 290] on div "SEARCH TAGS Cops Under Fire" at bounding box center [695, 290] width 333 height 14
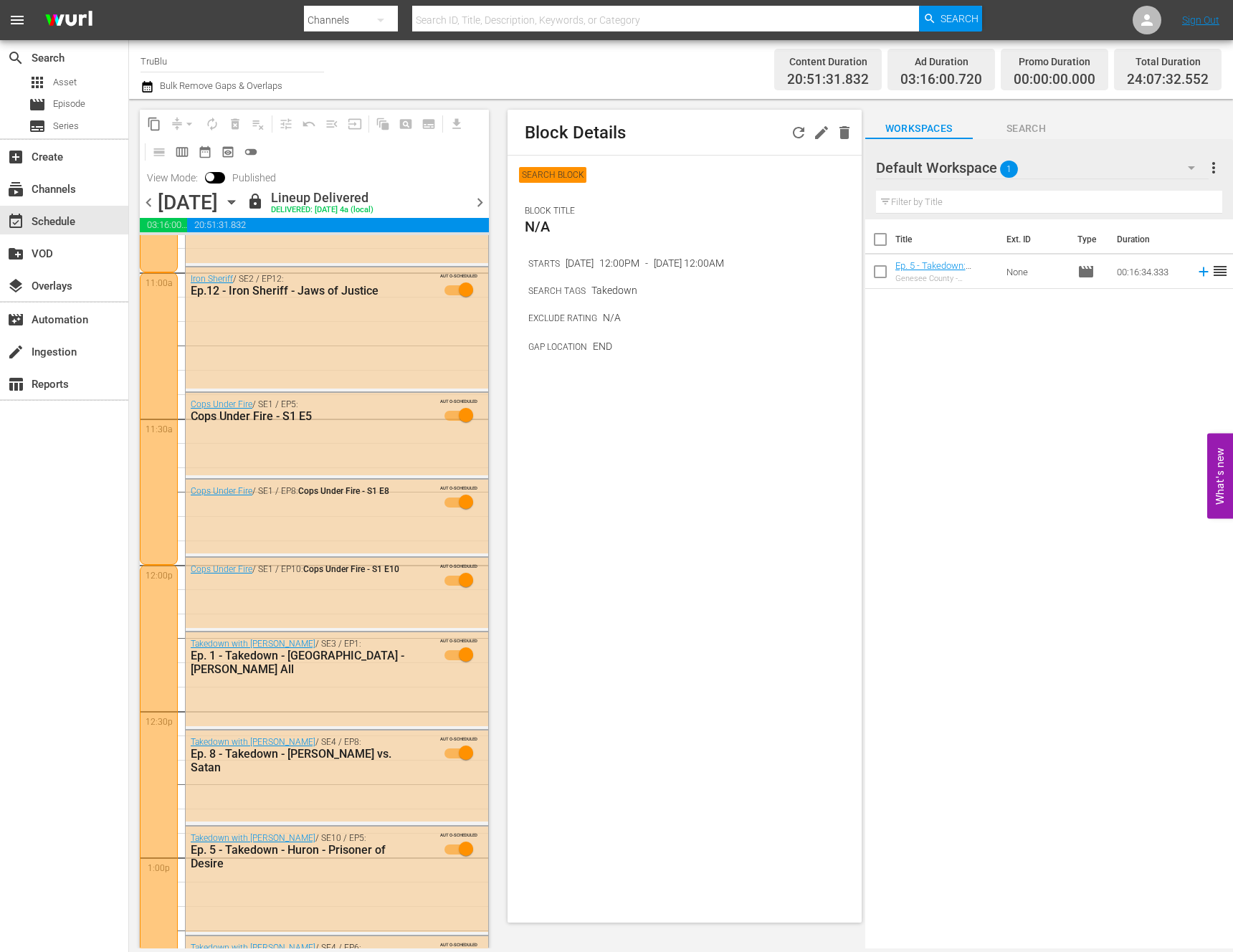
scroll to position [3203, 0]
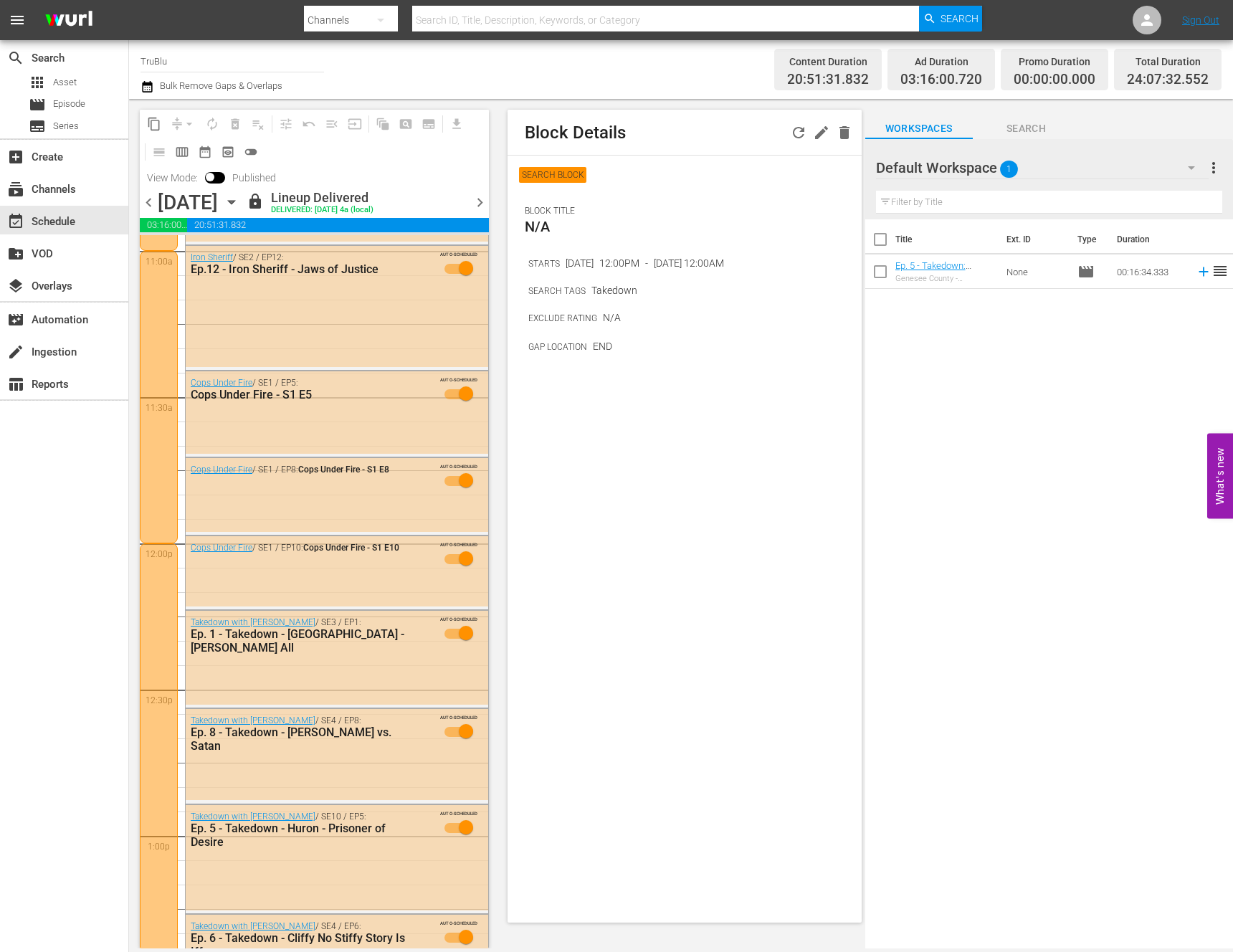
click at [145, 203] on span "chevron_left" at bounding box center [149, 203] width 18 height 18
click at [145, 203] on div "14 A&E After Dark / SE5 / EP6: A&E - After Dark - S05E06 AUTO-SCHEDULED A&E Aft…" at bounding box center [314, 544] width 349 height 7021
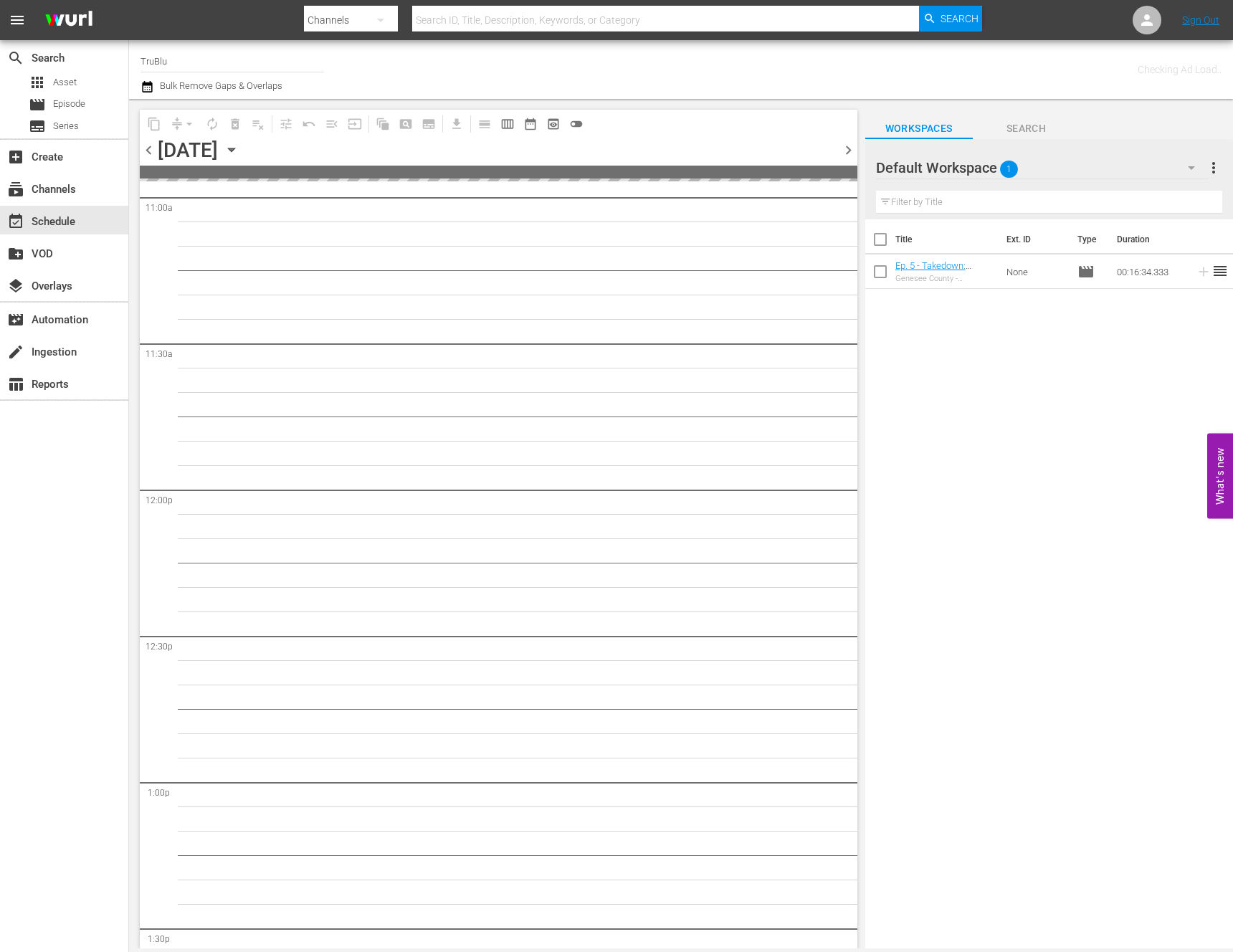
click at [146, 203] on div "13" at bounding box center [499, 490] width 718 height 7021
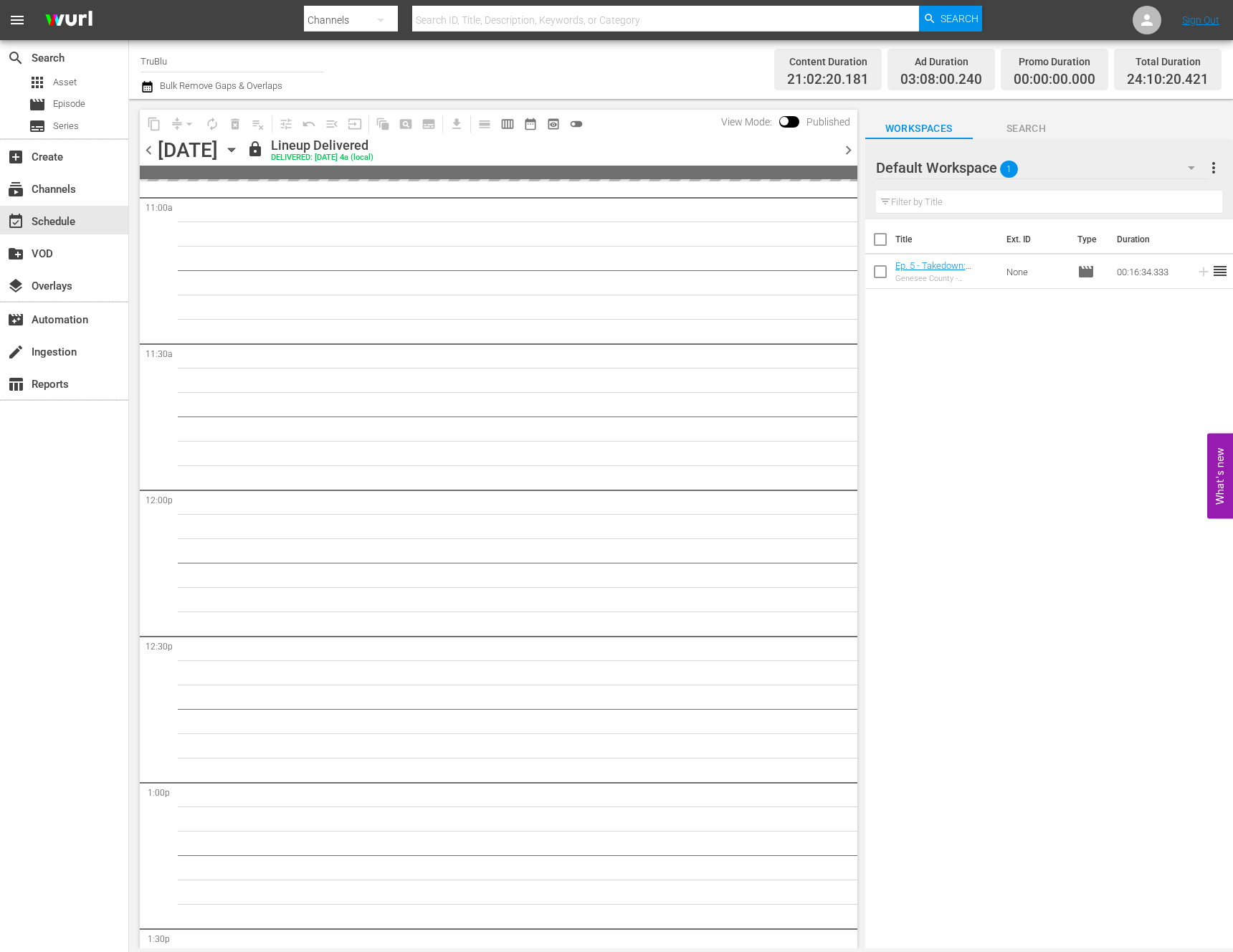
click at [146, 203] on div "13" at bounding box center [499, 490] width 718 height 7021
click at [202, 146] on div "[DATE]" at bounding box center [187, 150] width 60 height 23
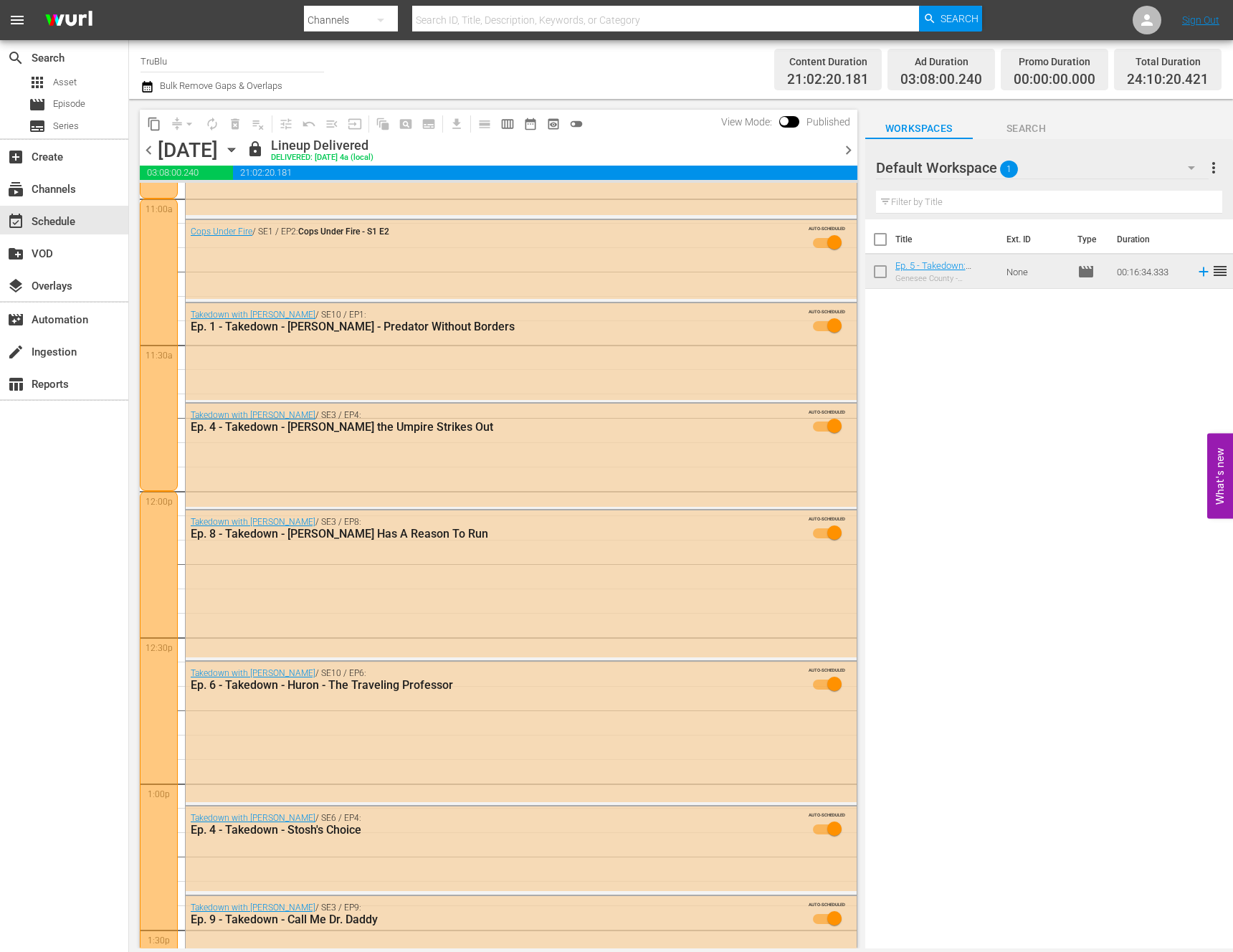
scroll to position [2860, 0]
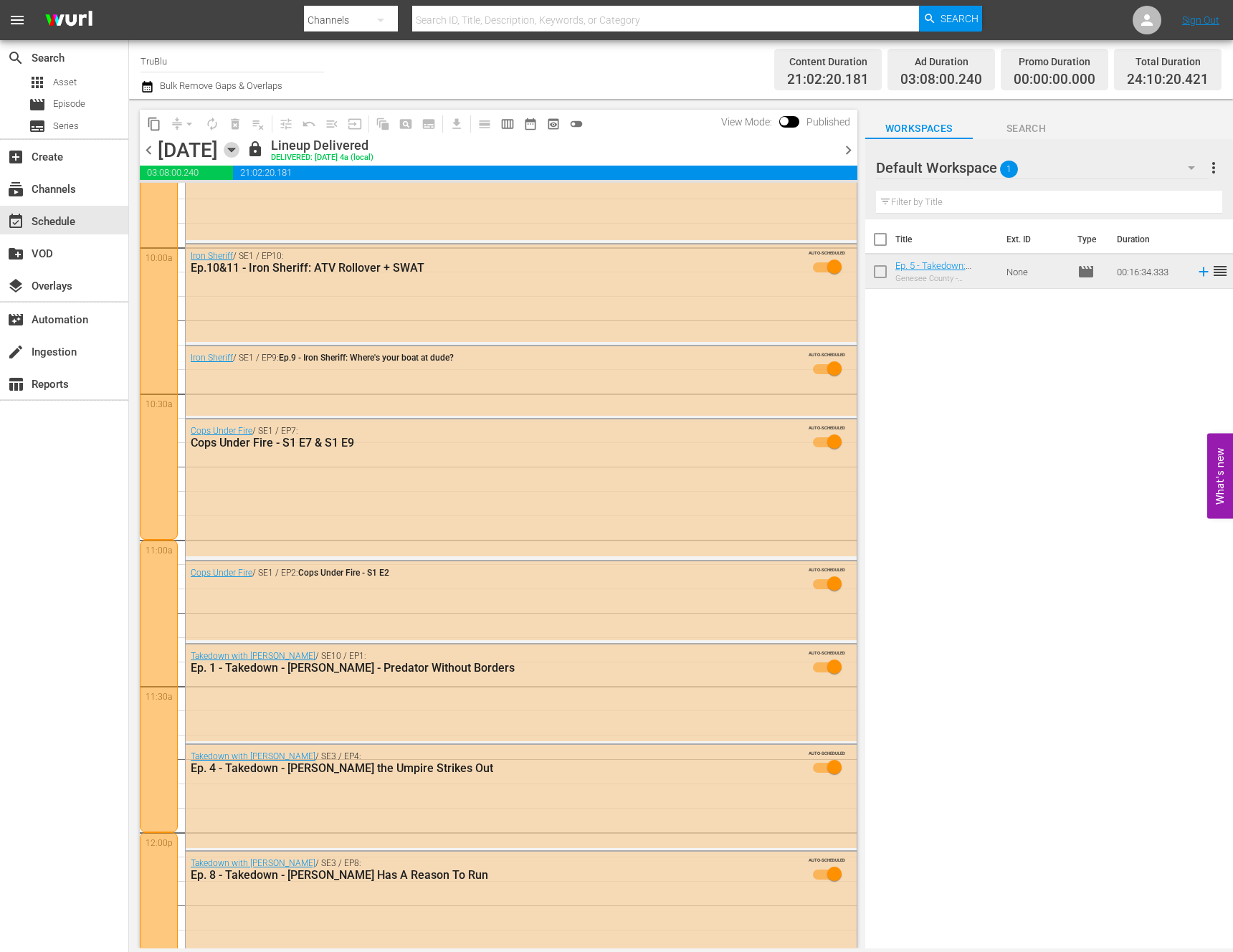
click at [239, 147] on icon "button" at bounding box center [231, 150] width 16 height 16
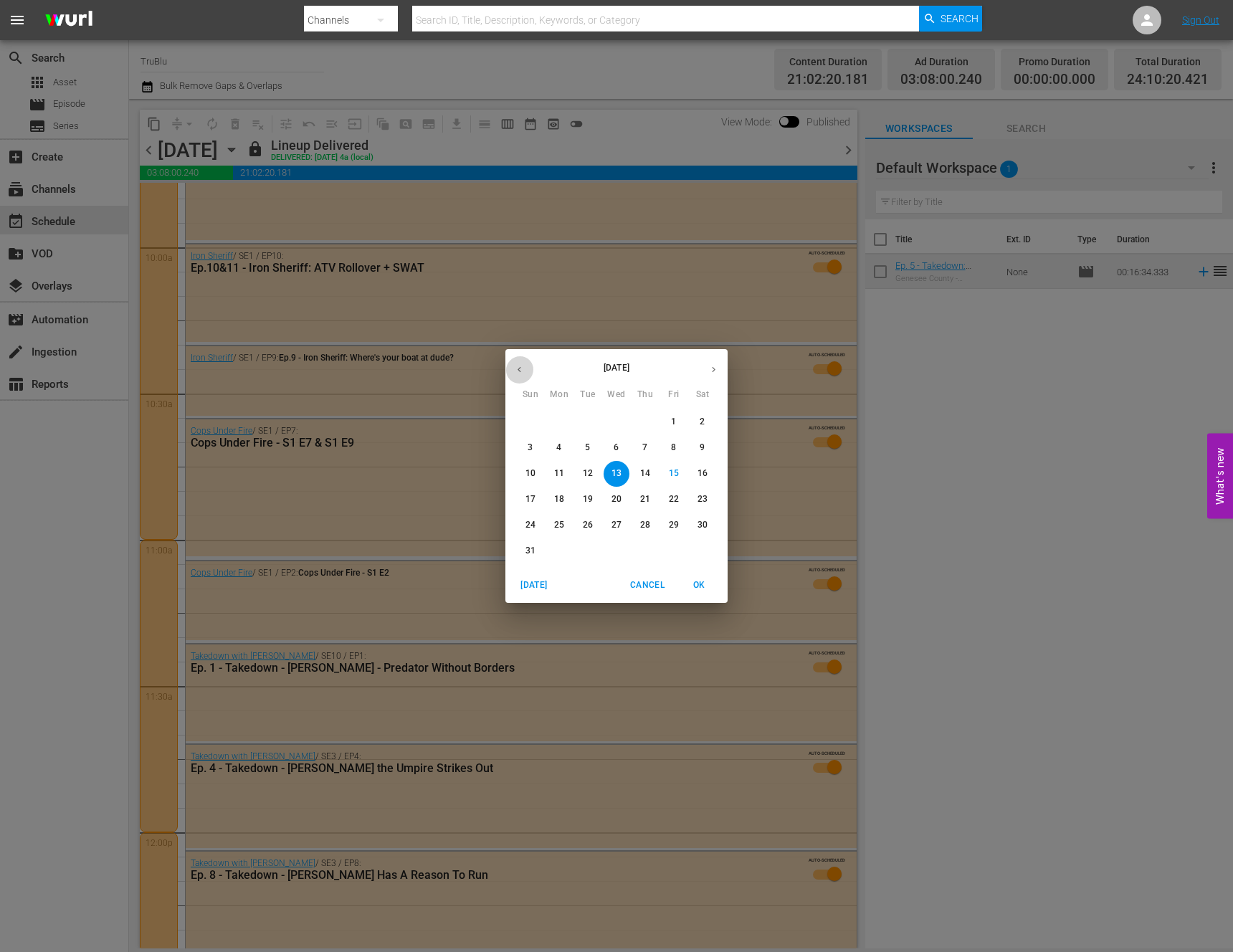
click at [520, 360] on button "button" at bounding box center [519, 369] width 28 height 28
click at [622, 471] on span "16" at bounding box center [616, 473] width 26 height 13
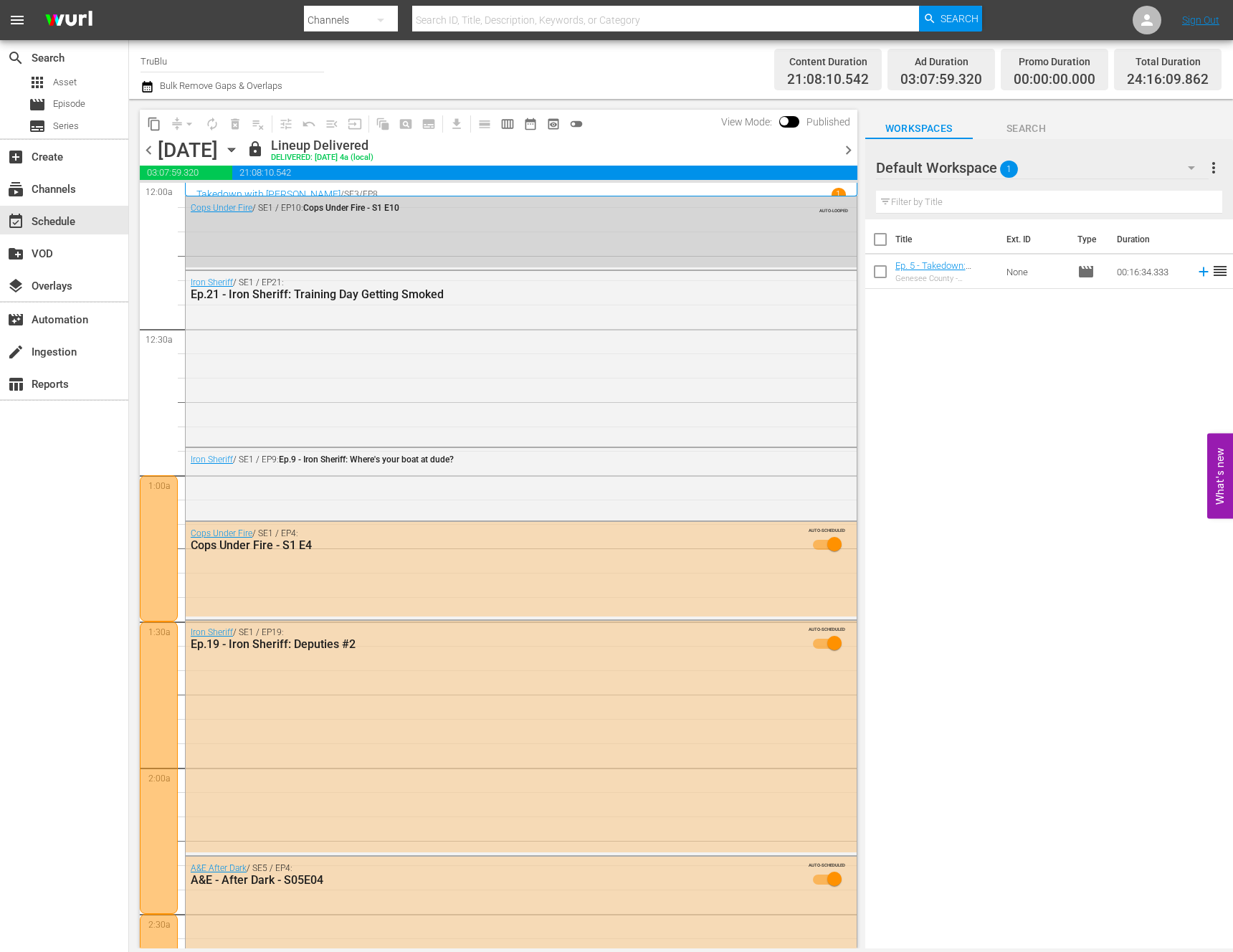
click at [158, 574] on div at bounding box center [159, 548] width 38 height 146
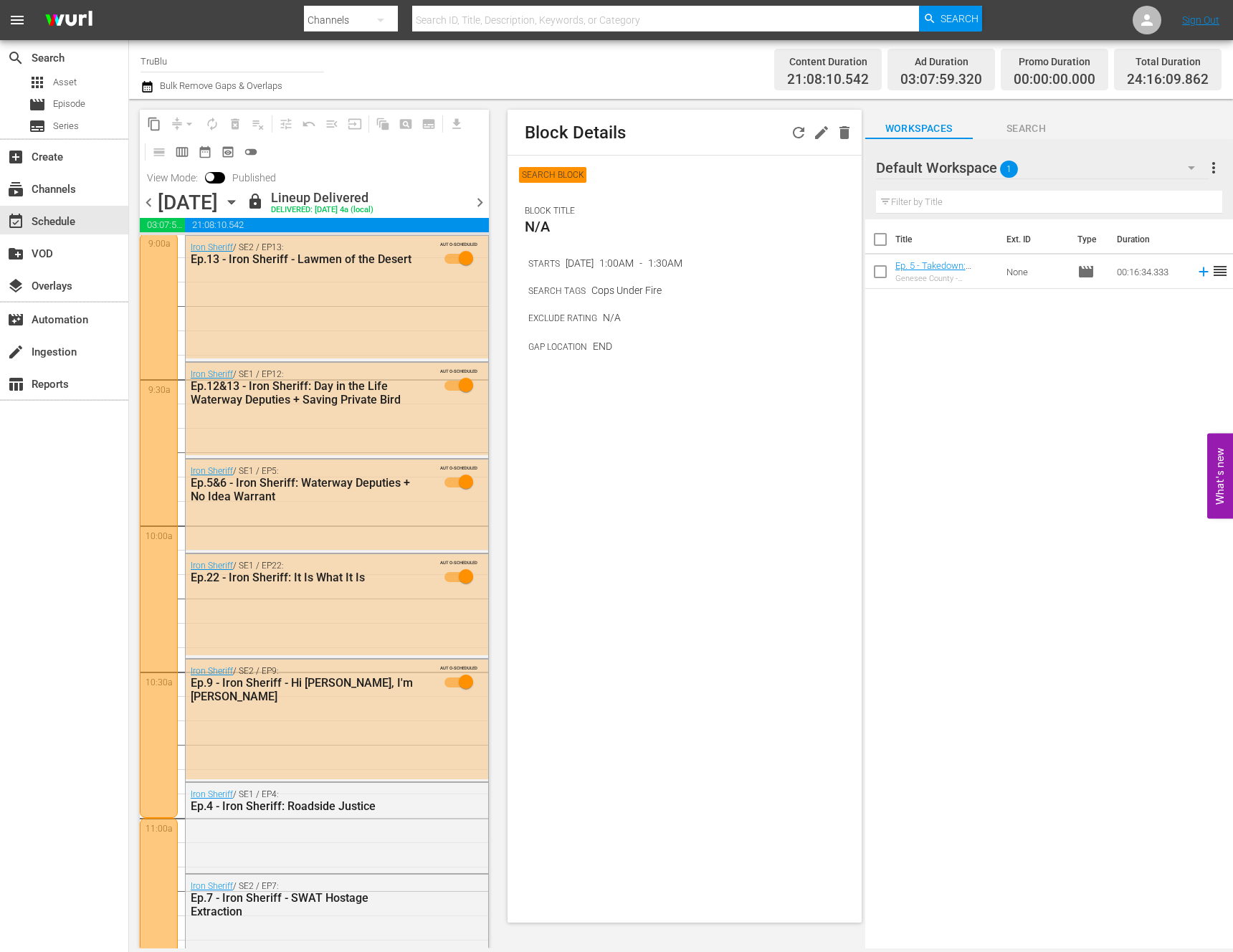
scroll to position [3119, 0]
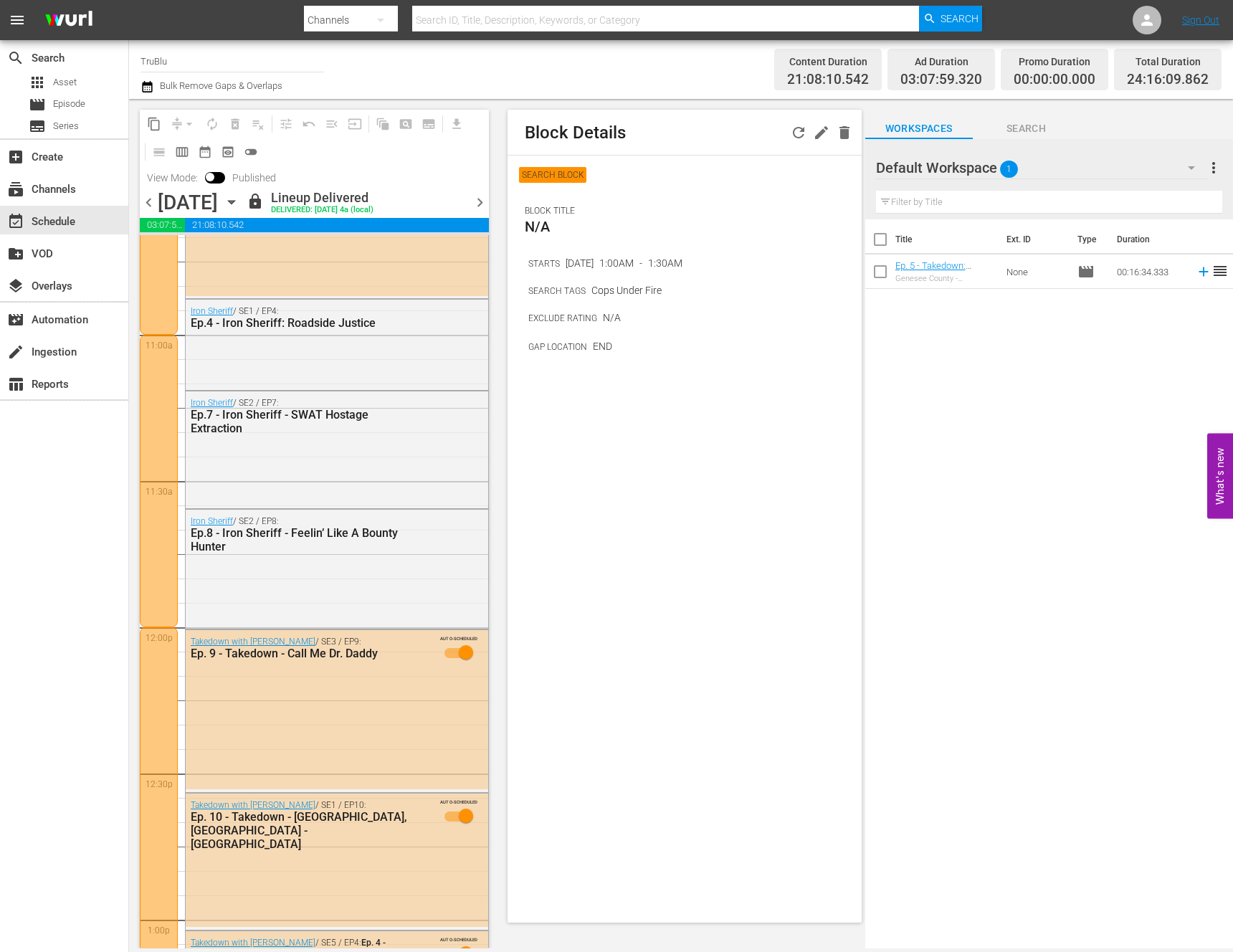
click at [162, 576] on div at bounding box center [159, 481] width 38 height 293
